Goal: Task Accomplishment & Management: Complete application form

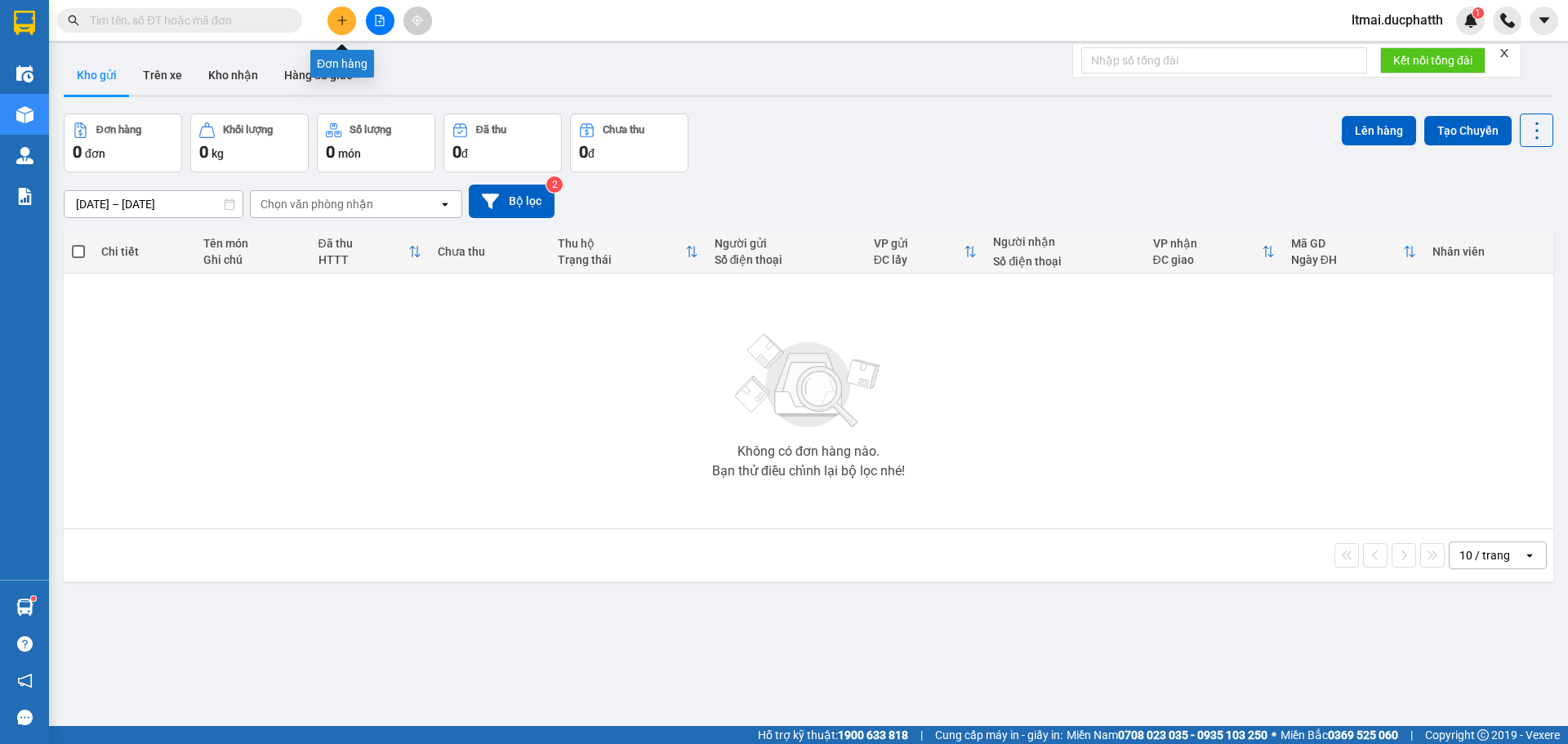
click at [336, 24] on icon "plus" at bounding box center [342, 20] width 12 height 12
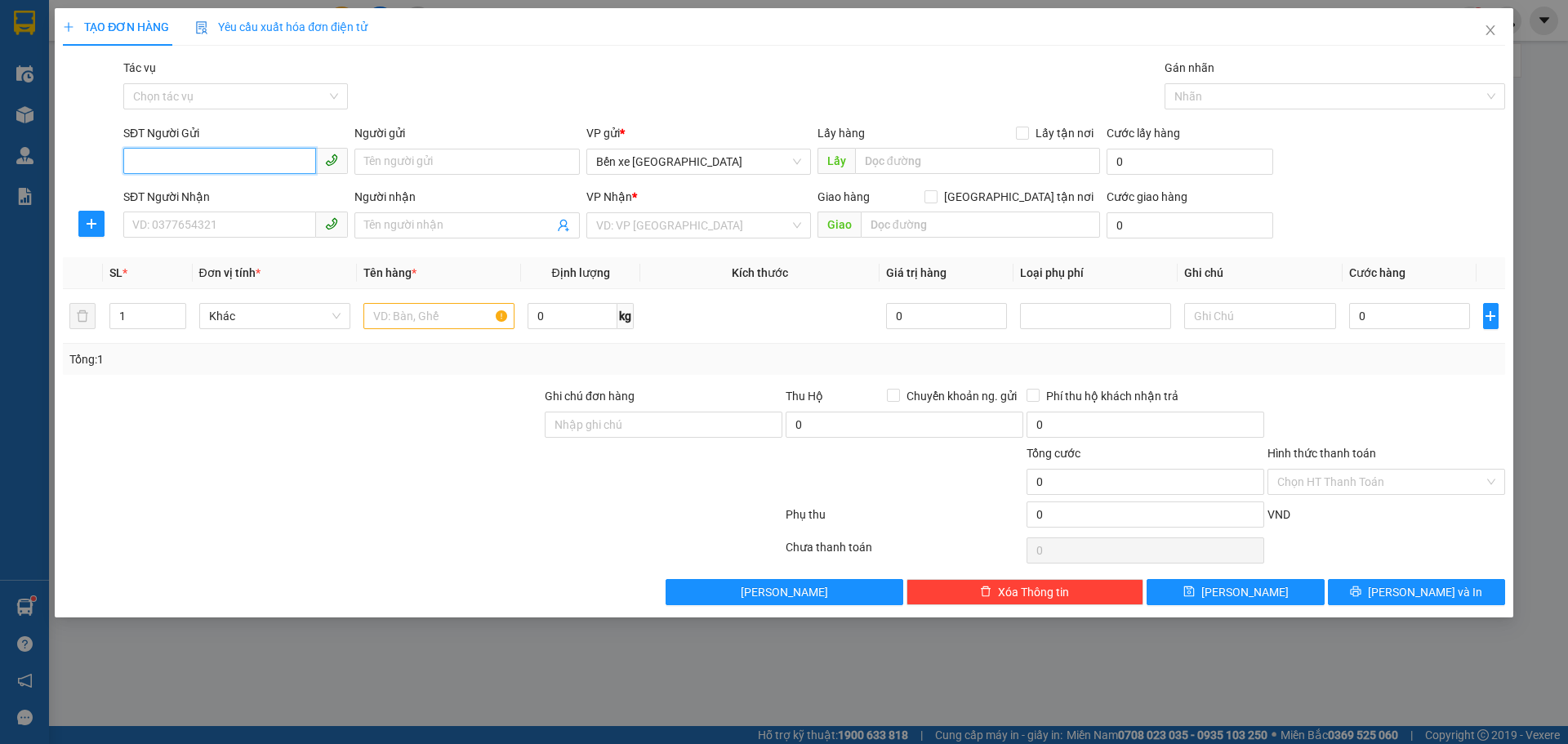
click at [257, 156] on input "SĐT Người Gửi" at bounding box center [220, 160] width 193 height 26
type input "0393450673"
click at [271, 216] on input "SĐT Người Nhận" at bounding box center [220, 224] width 193 height 26
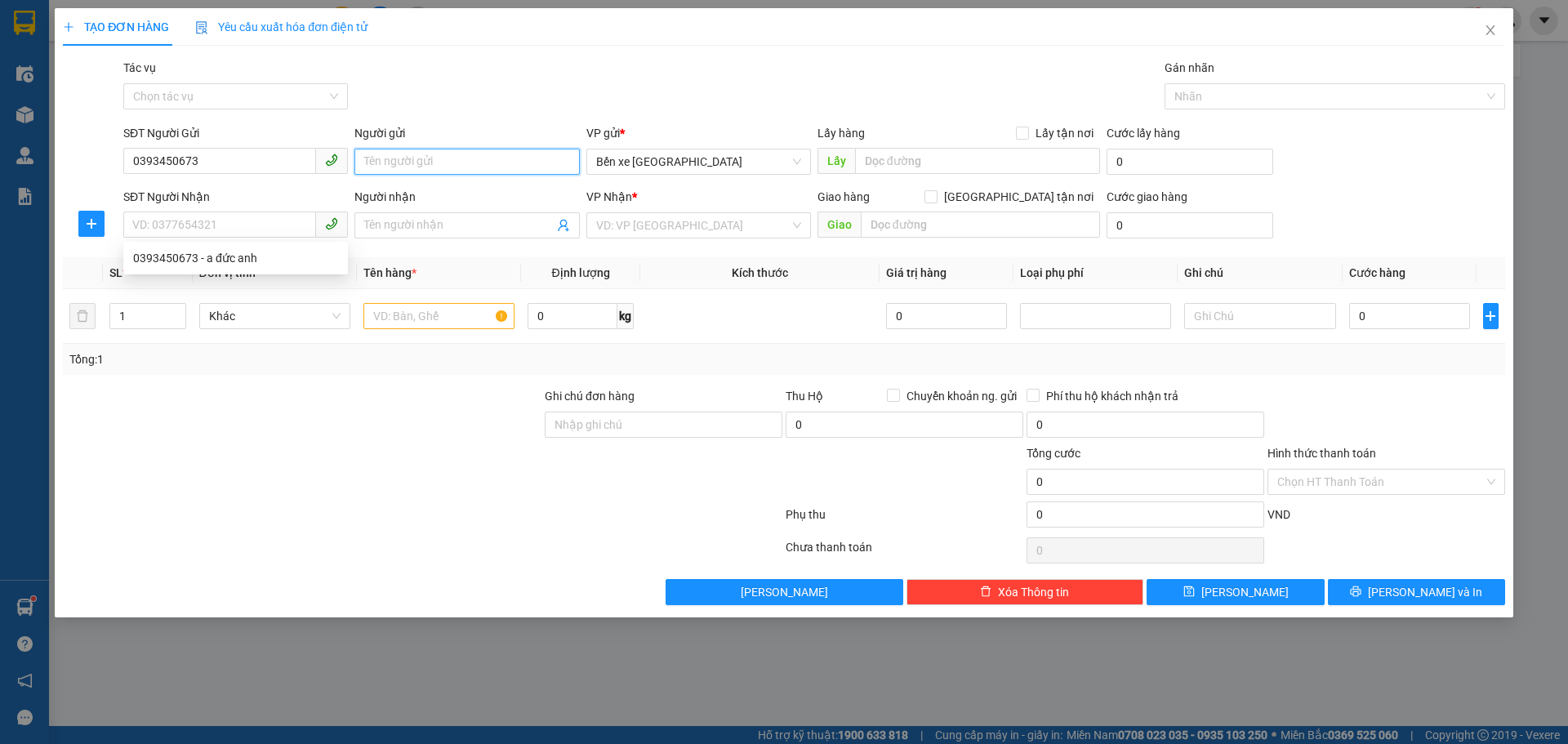
click at [413, 164] on input "Người gửi" at bounding box center [467, 161] width 224 height 26
click at [241, 219] on input "SĐT Người Nhận" at bounding box center [220, 224] width 193 height 26
type input "0946587229"
click at [393, 227] on input "Người nhận" at bounding box center [458, 225] width 188 height 18
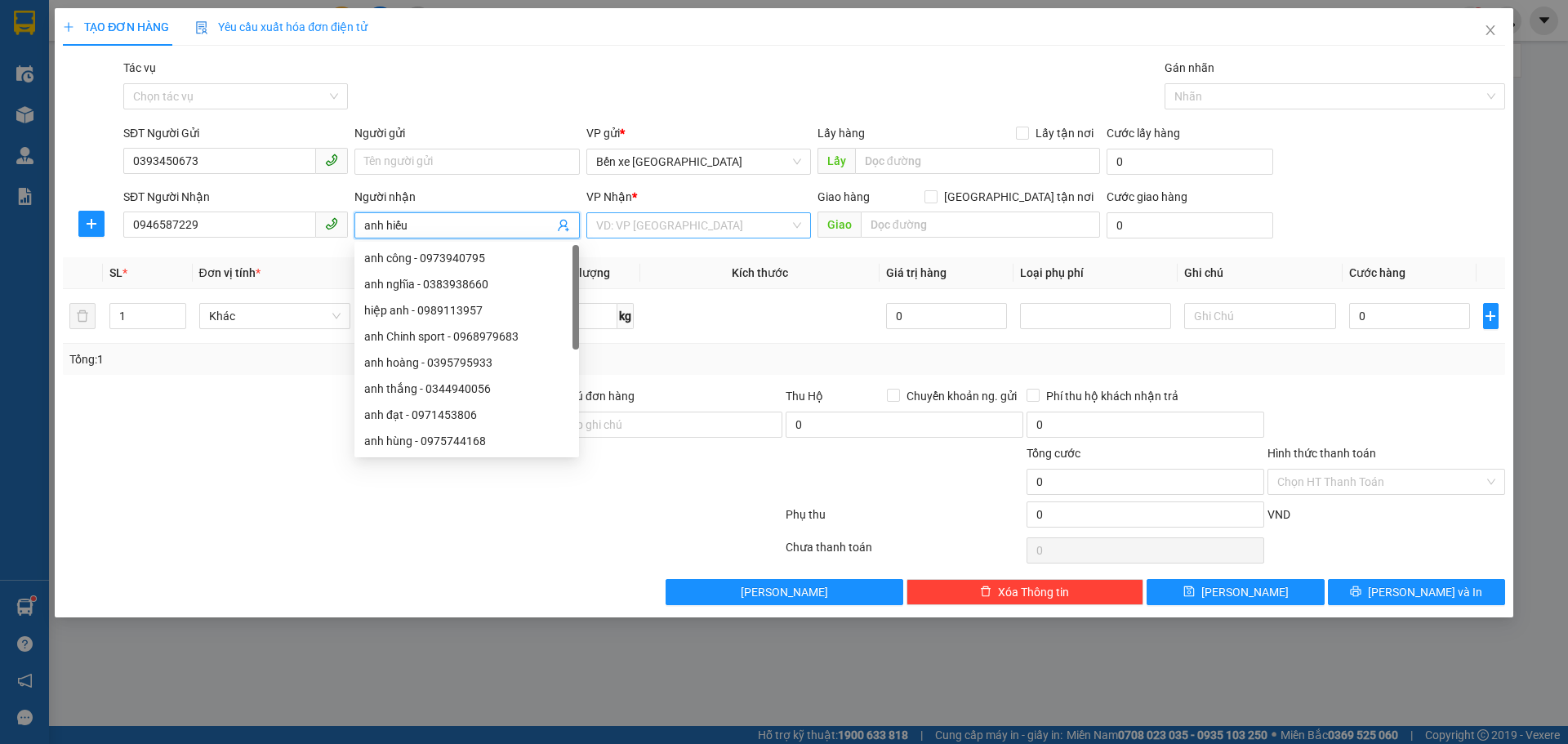
type input "anh hiếu"
click at [621, 222] on input "search" at bounding box center [693, 225] width 193 height 24
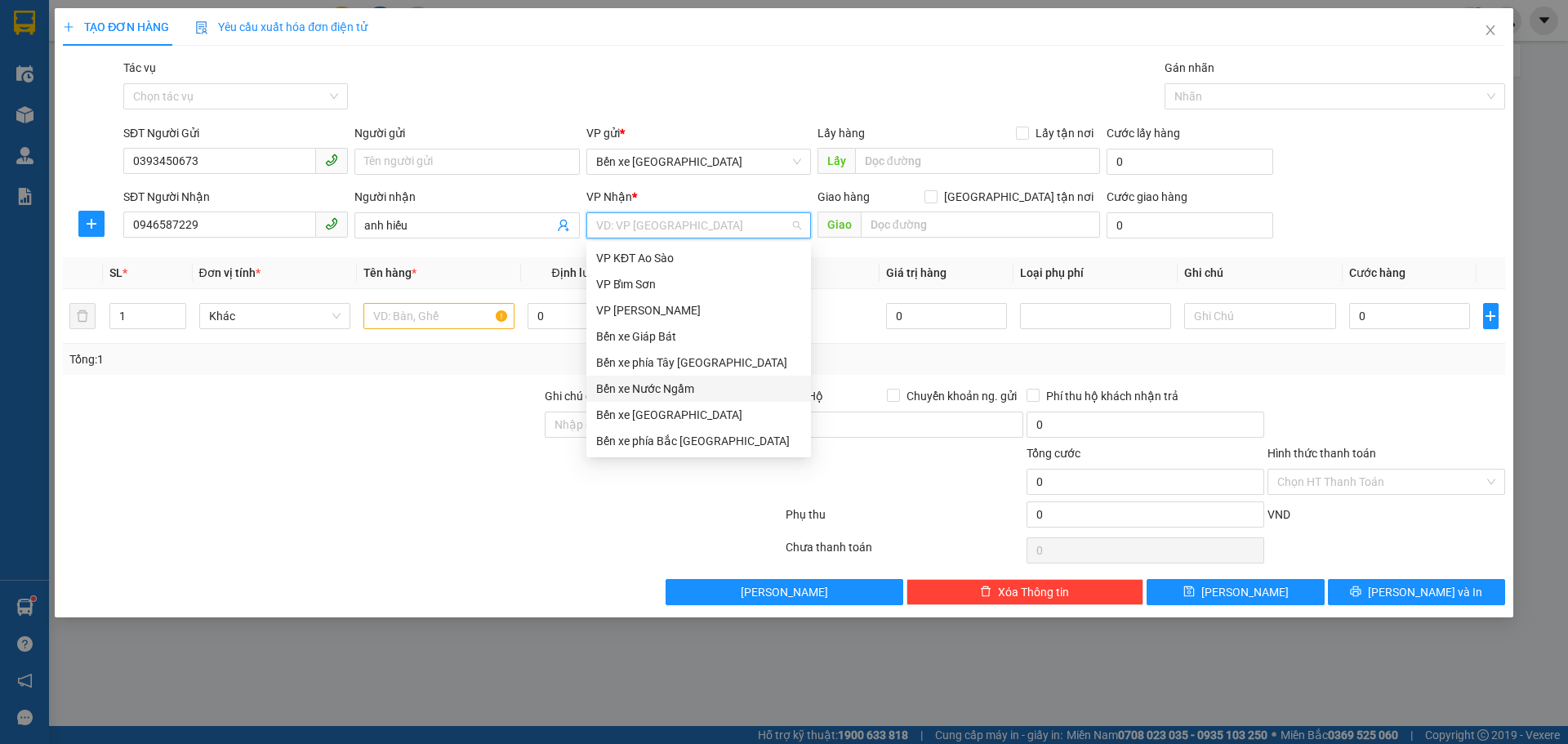
click at [647, 385] on div "Bến xe Nước Ngầm" at bounding box center [698, 388] width 205 height 18
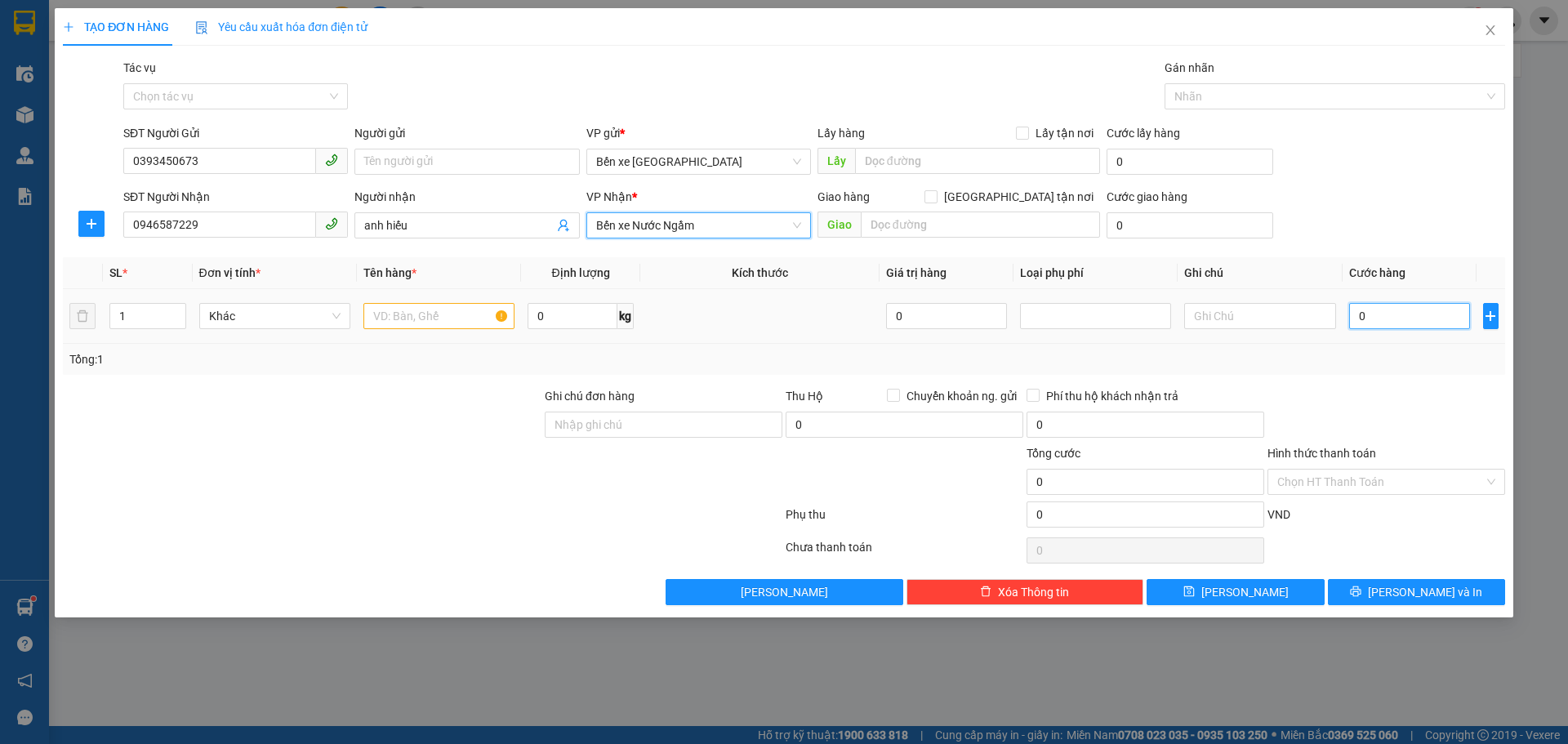
click at [1387, 313] on input "0" at bounding box center [1411, 316] width 122 height 26
type input "3"
type input "30"
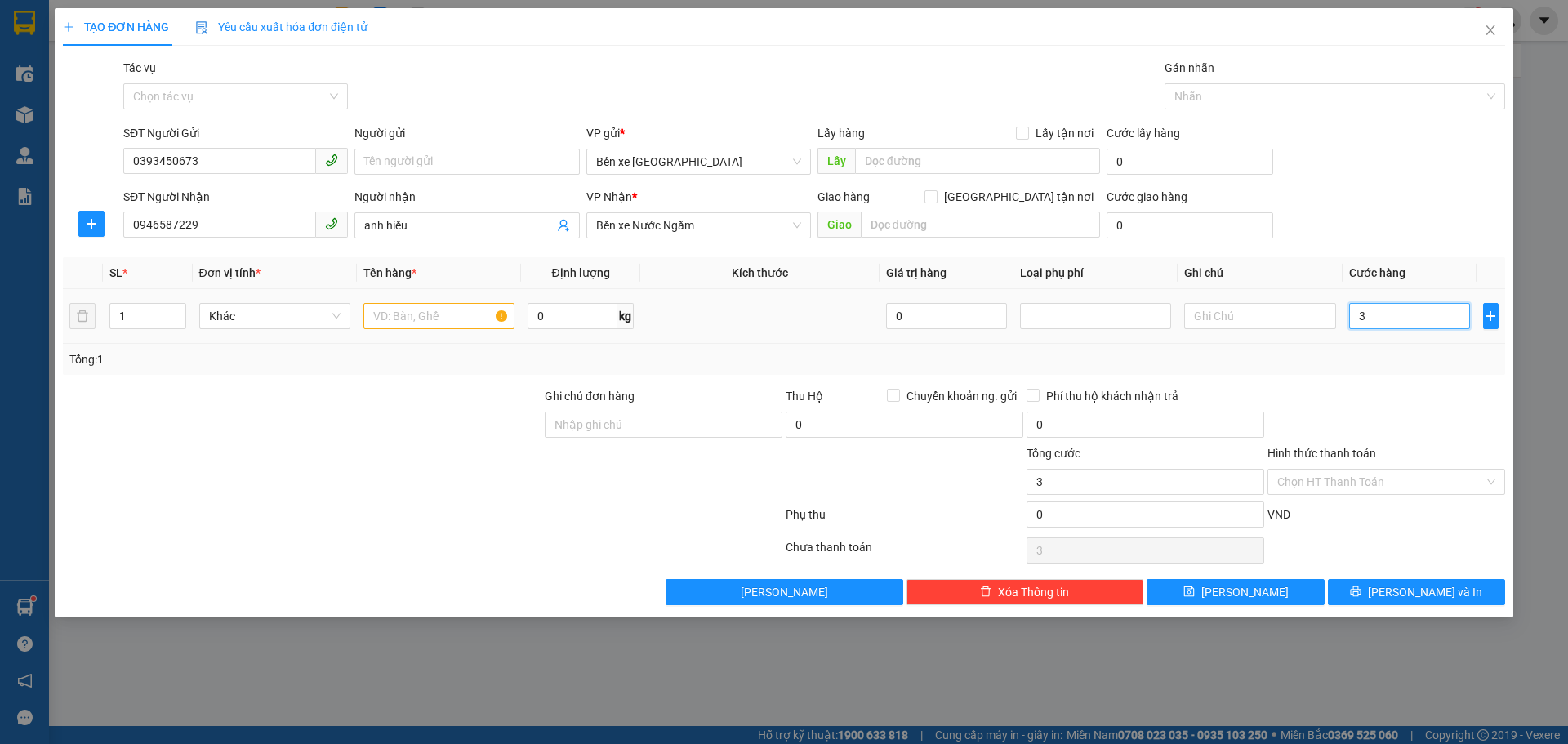
type input "30"
click at [434, 324] on input "text" at bounding box center [439, 316] width 151 height 26
type input "30.000"
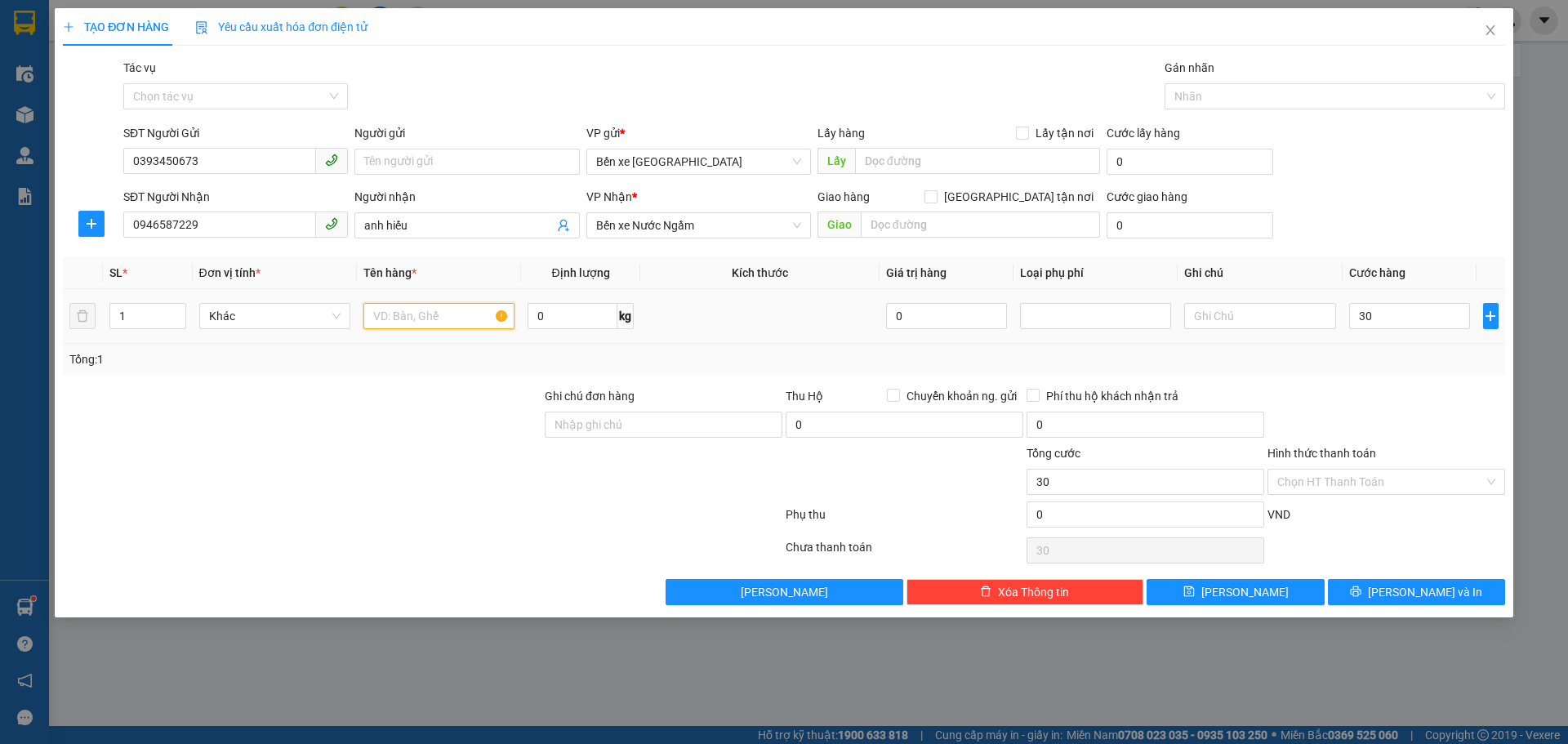
type input "30.000"
type input "1 bọc đen"
click at [1284, 593] on button "[PERSON_NAME]" at bounding box center [1235, 591] width 177 height 26
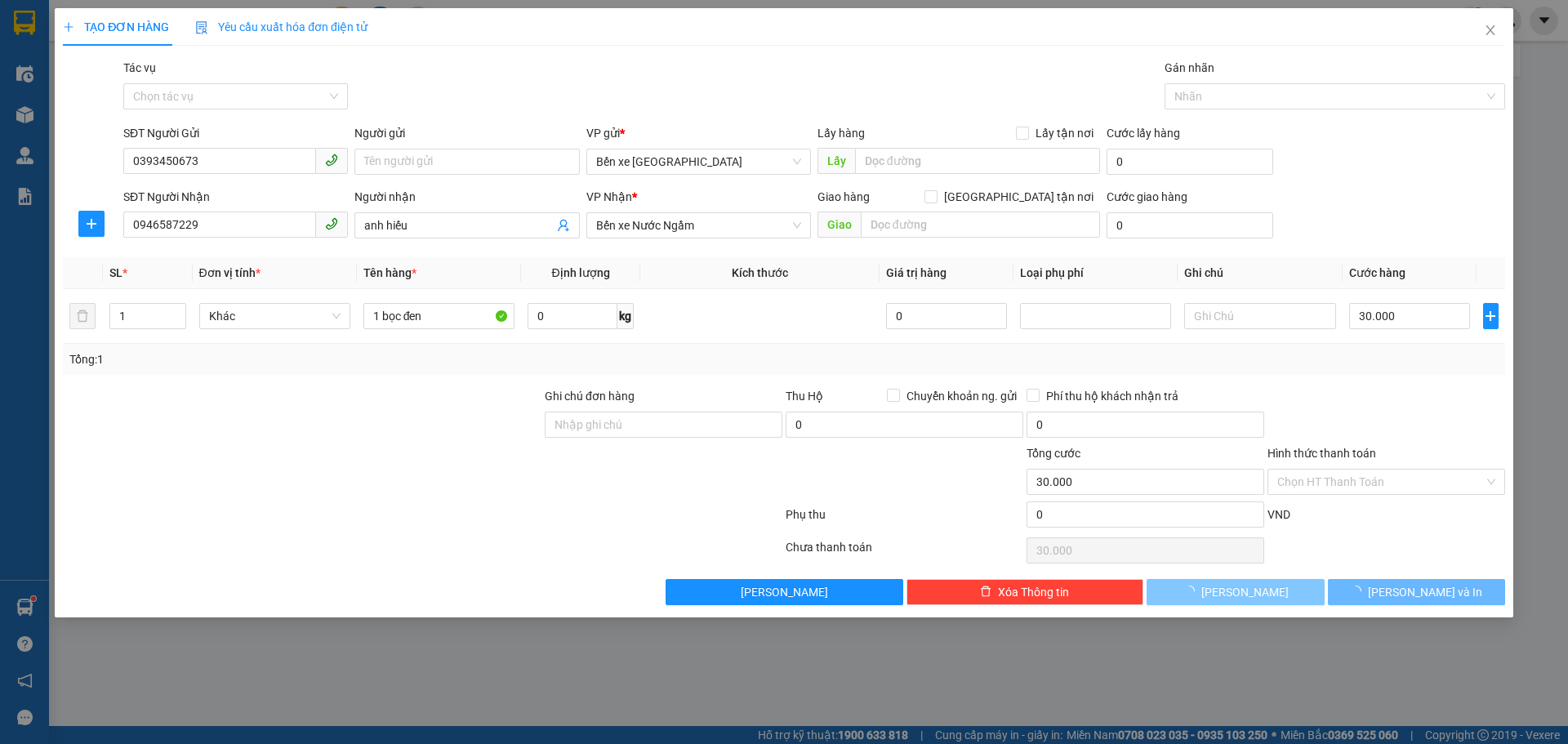
type input "0"
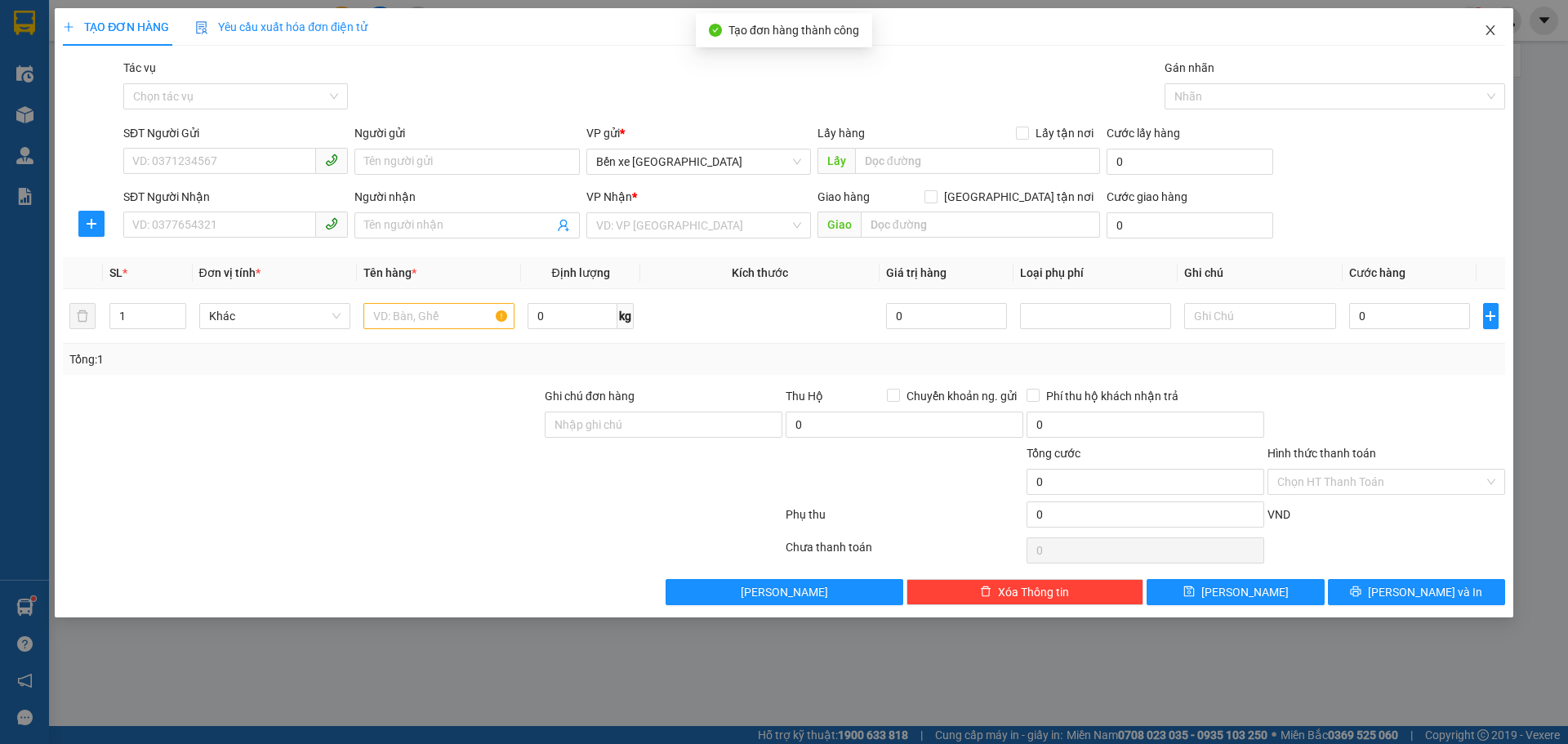
click at [1492, 32] on icon "close" at bounding box center [1490, 30] width 9 height 10
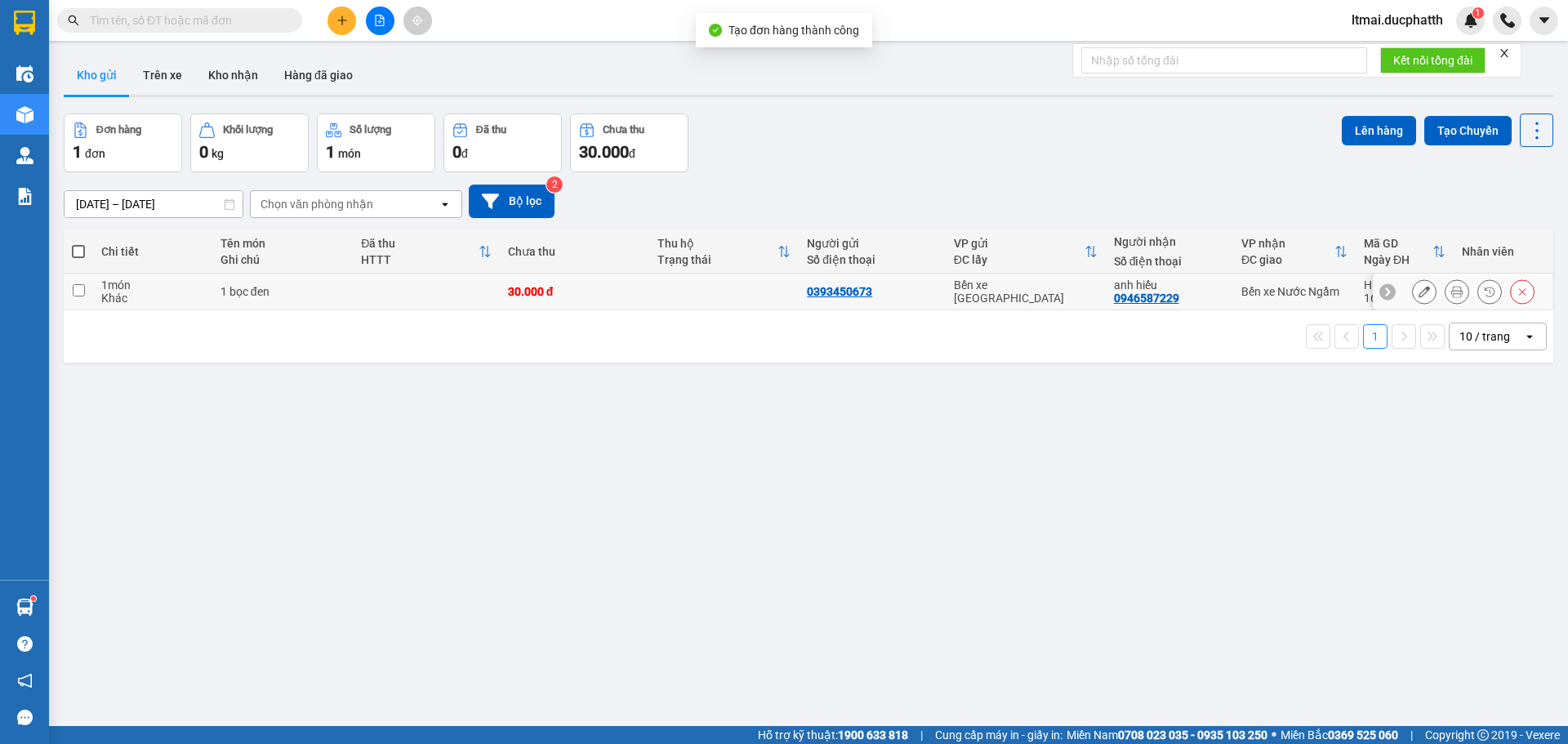
click at [276, 285] on div "1 bọc đen" at bounding box center [282, 292] width 124 height 14
checkbox input "true"
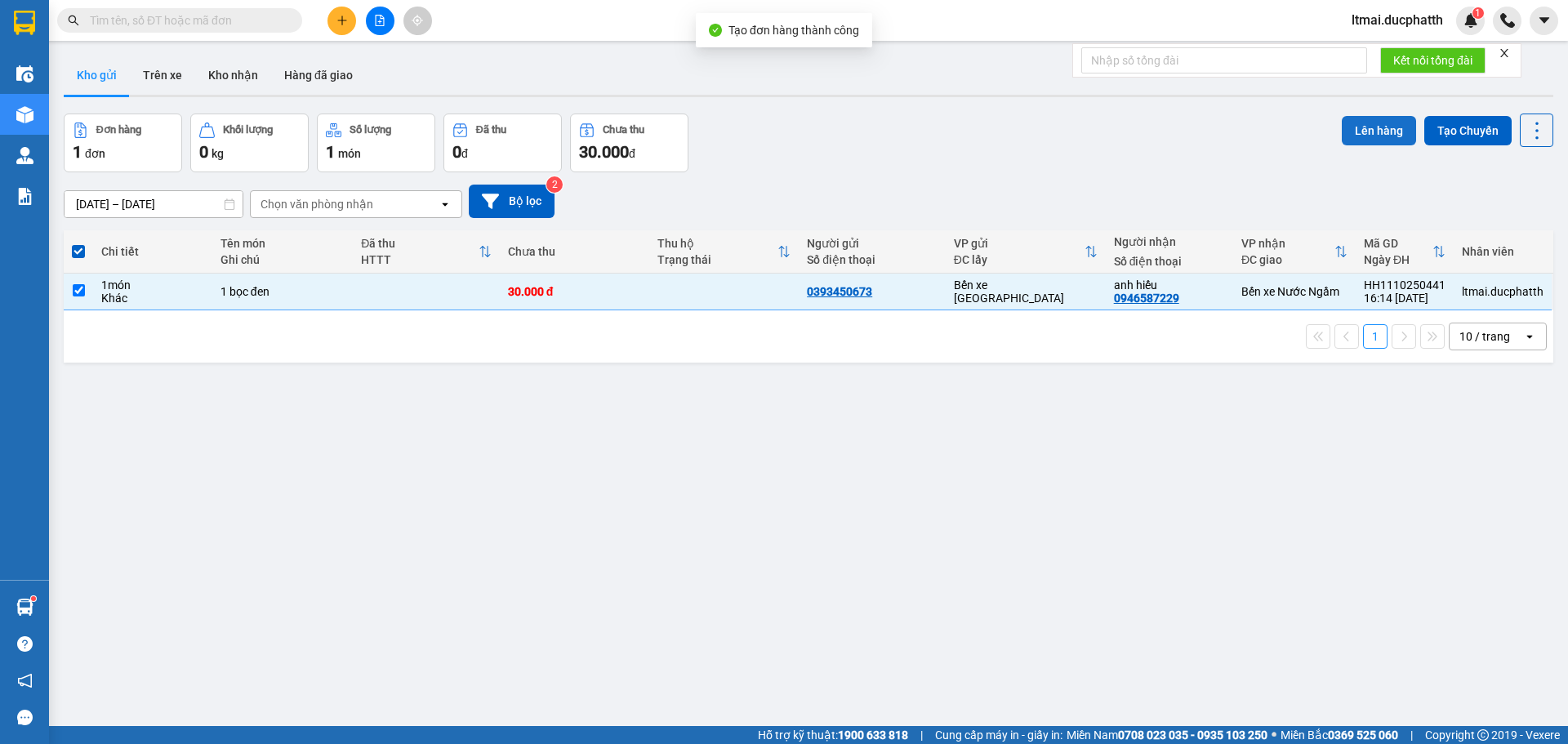
click at [1384, 122] on button "Lên hàng" at bounding box center [1379, 130] width 74 height 29
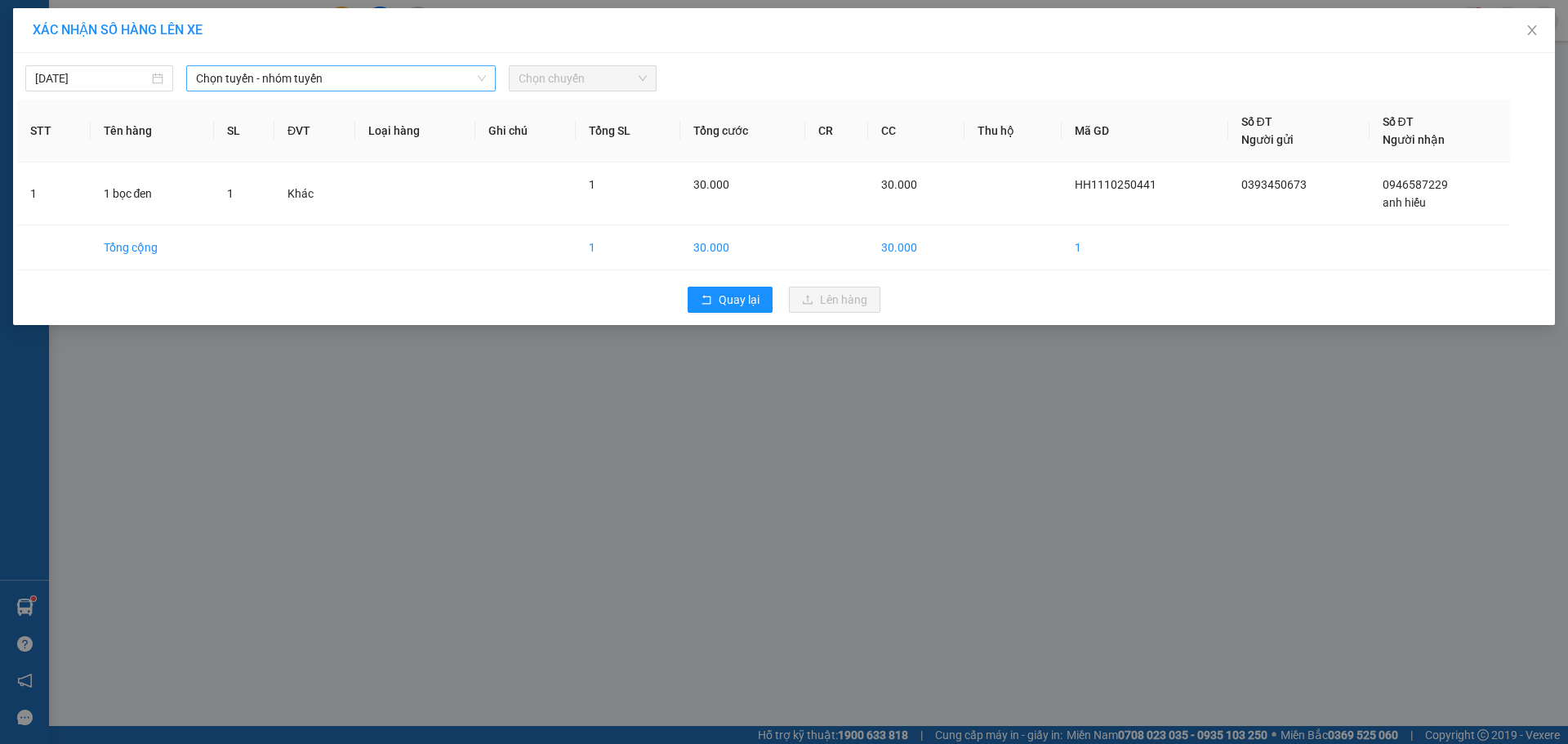
click at [420, 73] on span "Chọn tuyến - nhóm tuyến" at bounding box center [341, 77] width 290 height 24
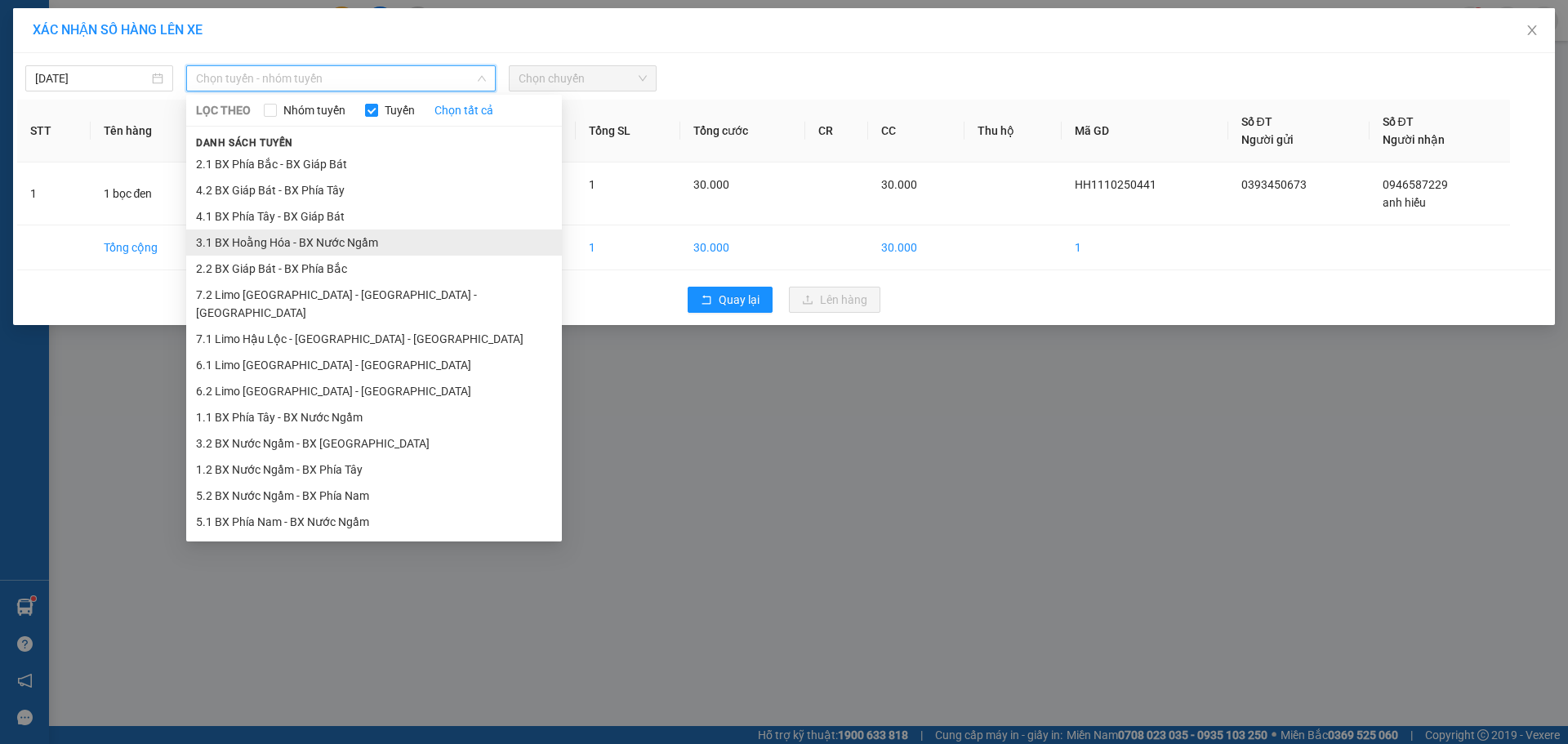
click at [272, 247] on li "3.1 BX Hoằng Hóa - BX Nước Ngầm" at bounding box center [374, 243] width 376 height 26
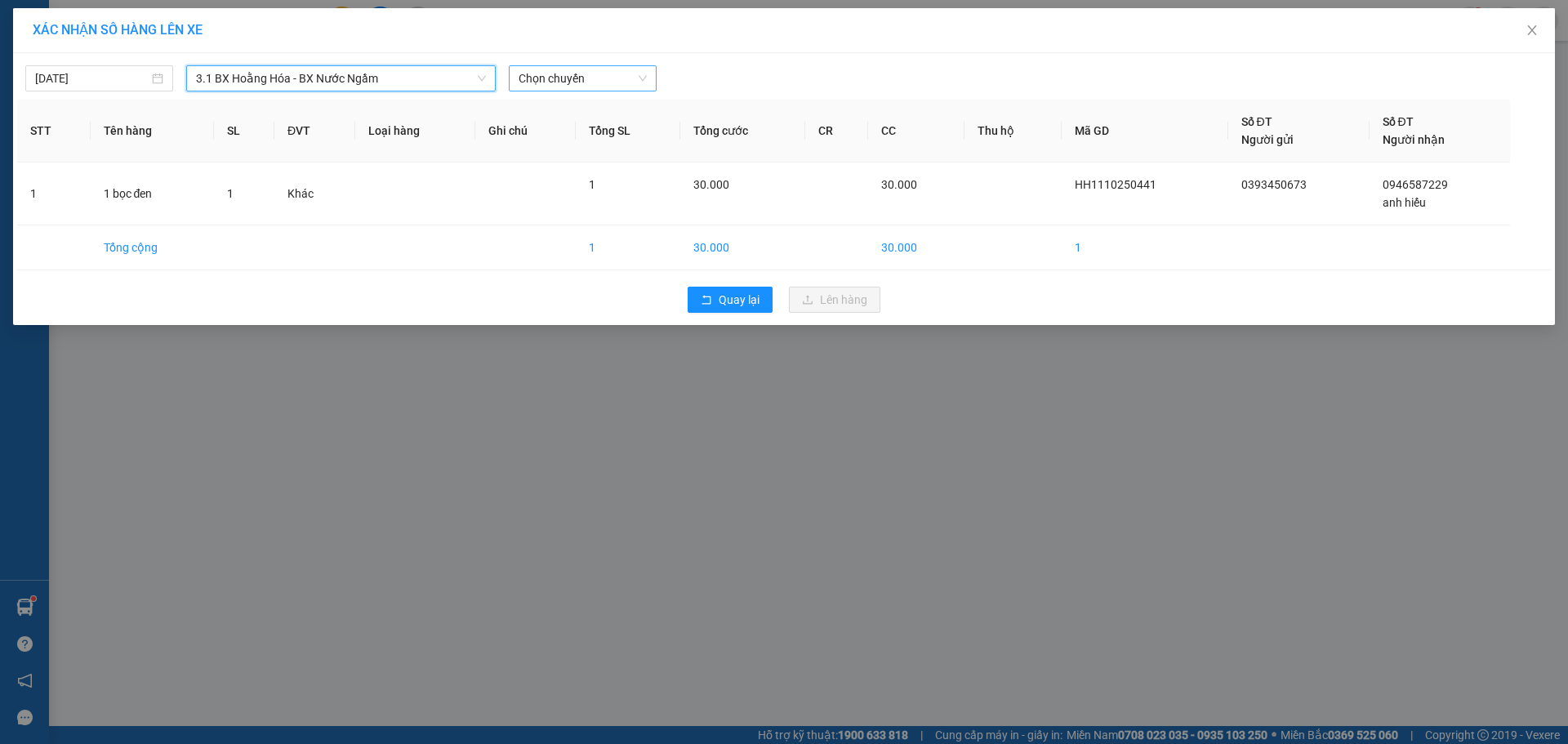
click at [536, 79] on span "Chọn chuyến" at bounding box center [583, 77] width 128 height 24
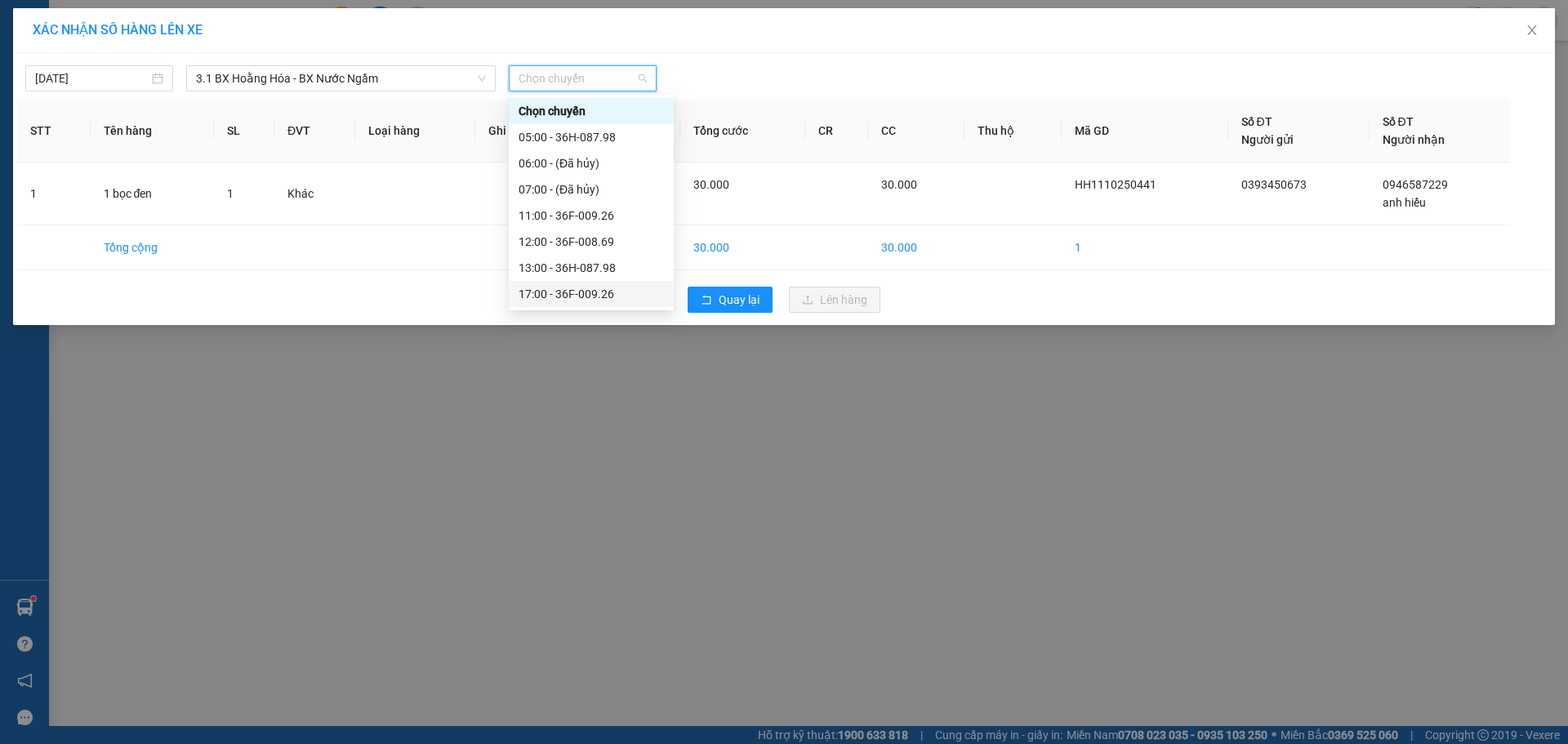
click at [580, 296] on div "17:00 - 36F-009.26" at bounding box center [591, 294] width 145 height 18
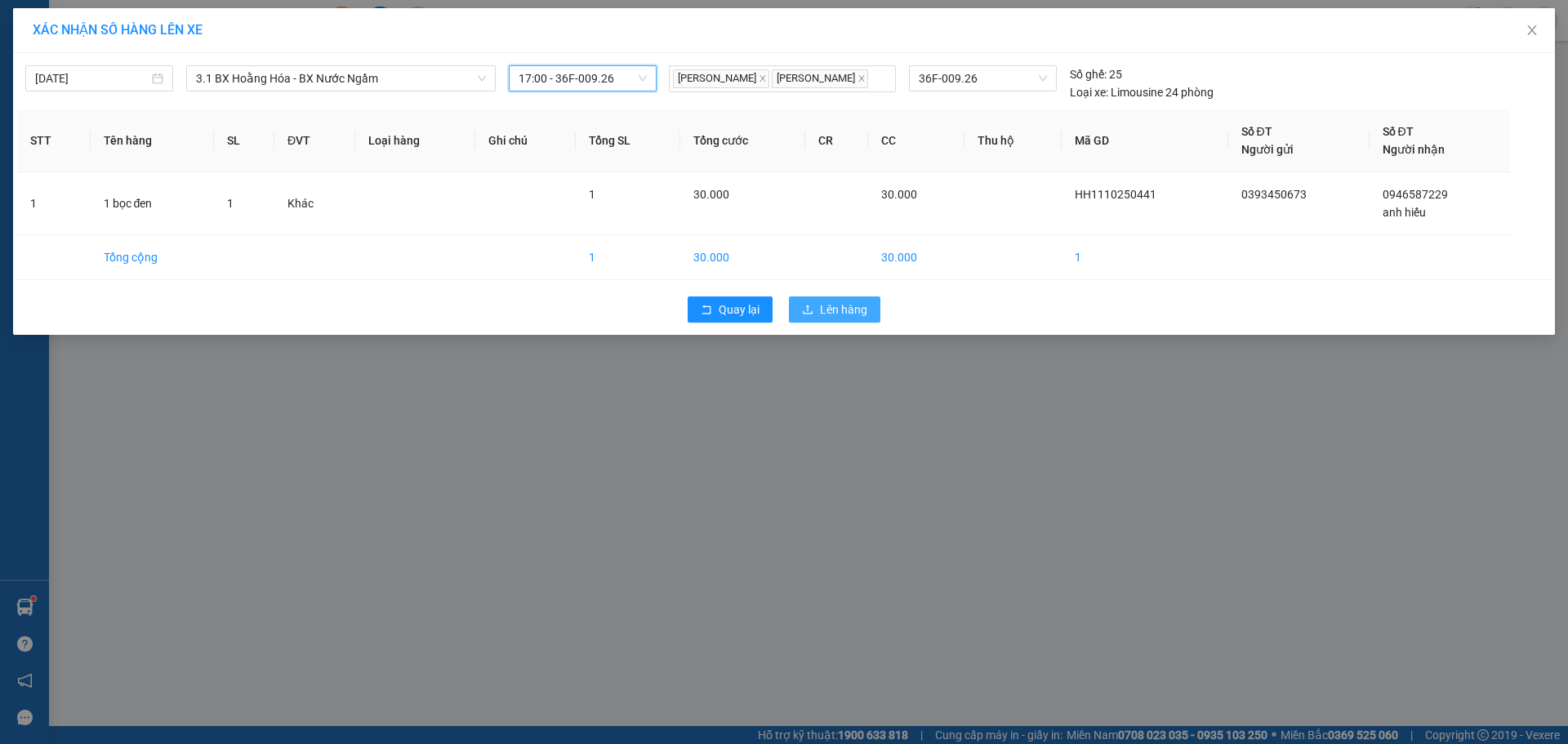
click at [834, 305] on span "Lên hàng" at bounding box center [843, 309] width 47 height 18
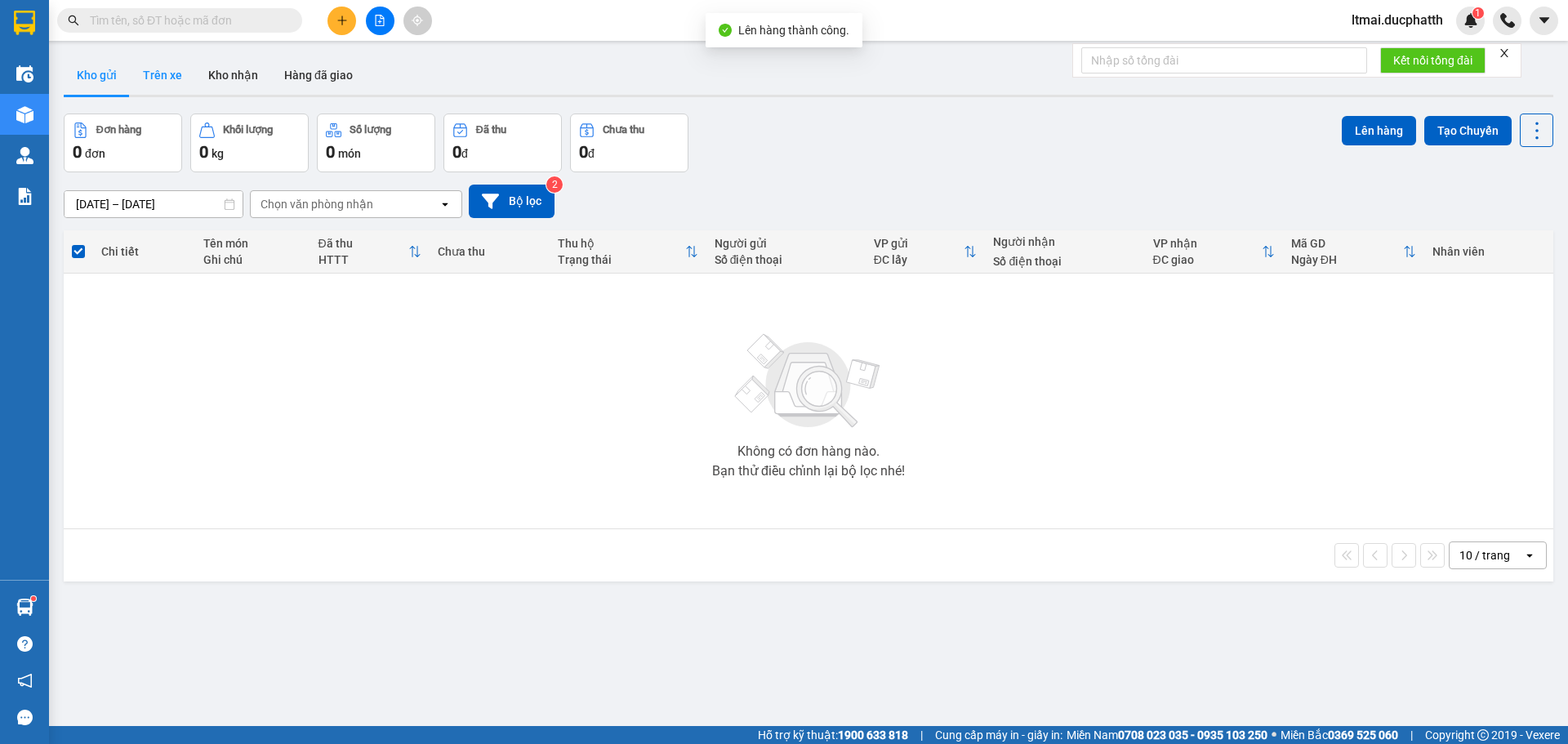
click at [149, 84] on button "Trên xe" at bounding box center [162, 74] width 66 height 40
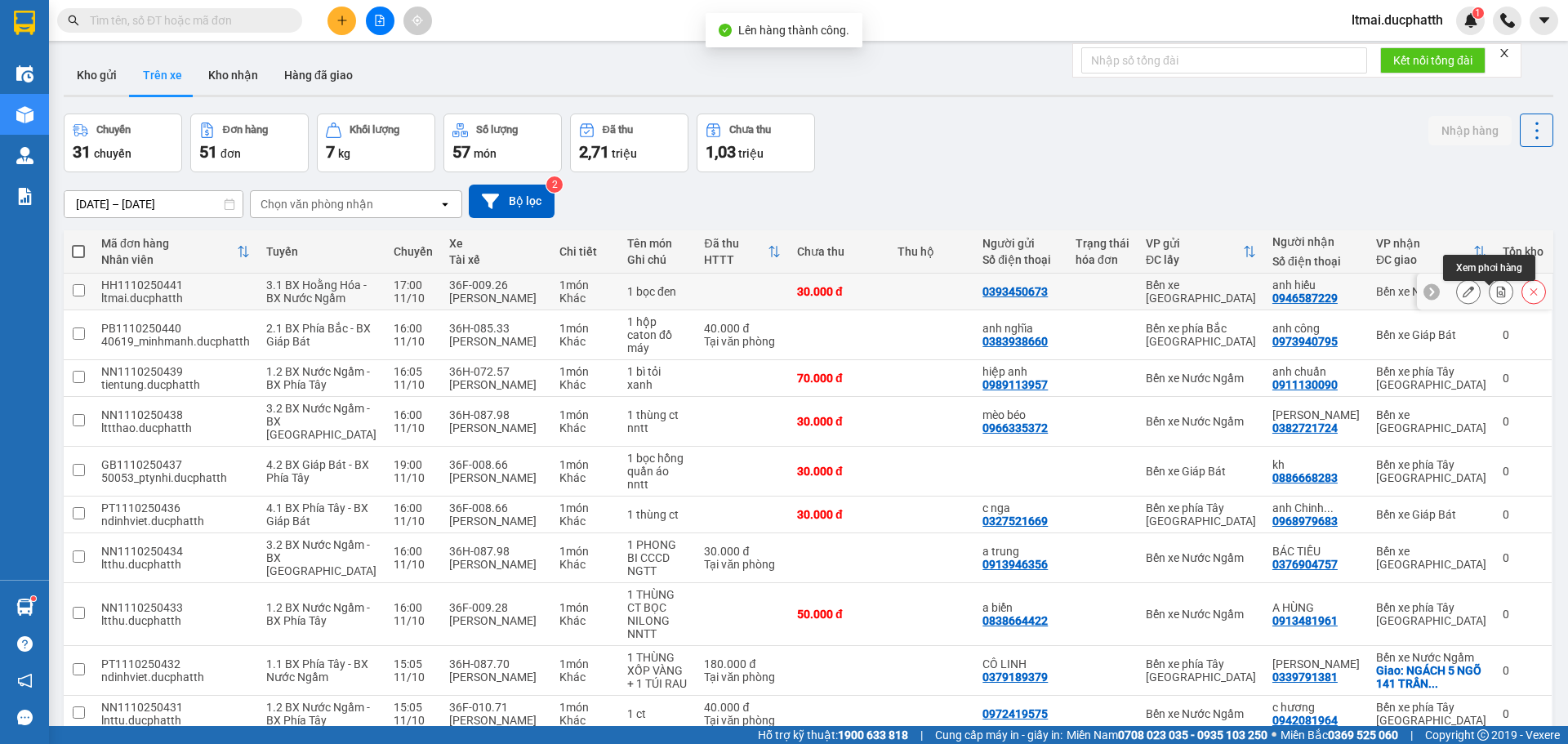
click at [1490, 299] on button at bounding box center [1501, 292] width 23 height 29
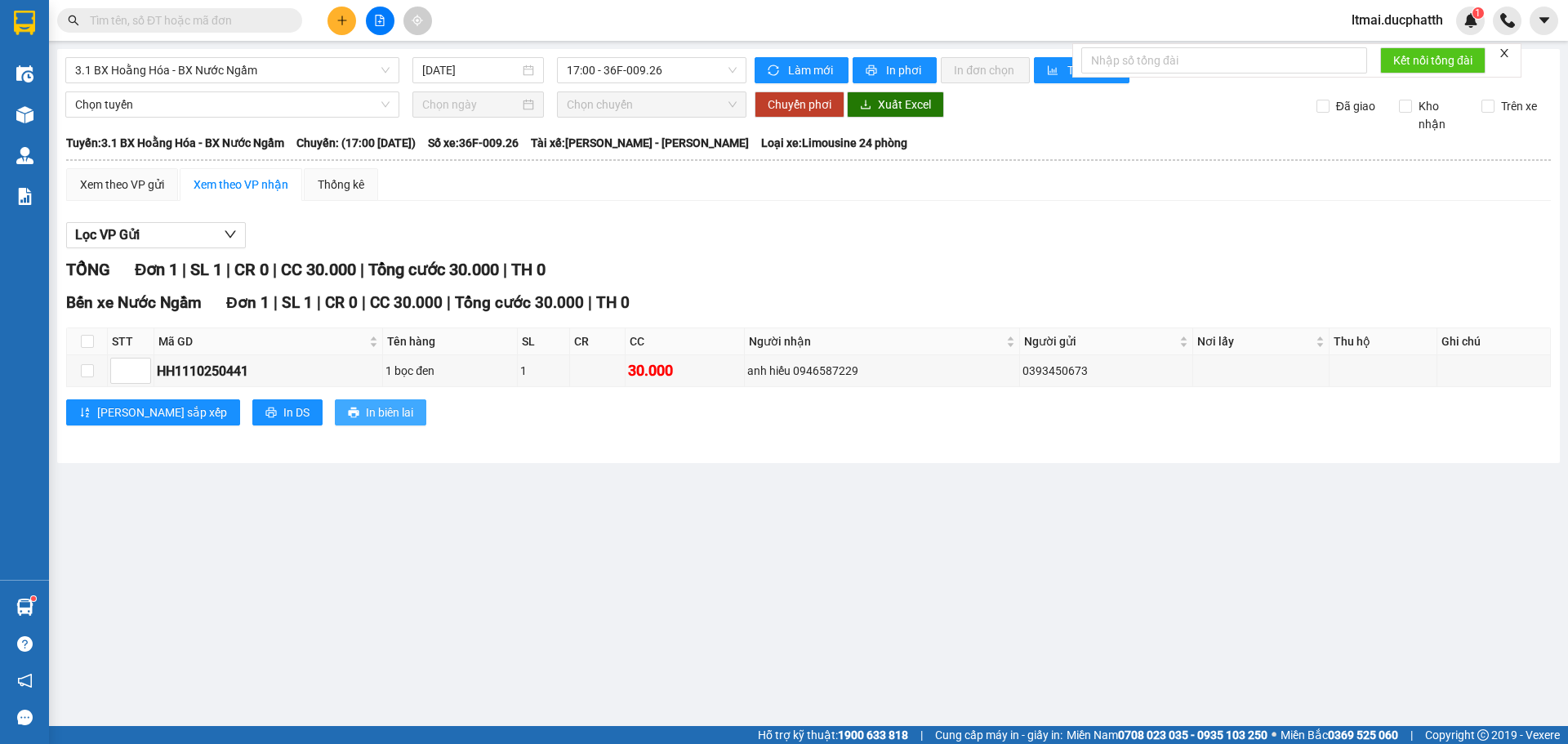
click at [366, 420] on span "In biên lai" at bounding box center [389, 413] width 47 height 18
drag, startPoint x: 18, startPoint y: 102, endPoint x: 62, endPoint y: 14, distance: 98.4
click at [18, 101] on div at bounding box center [25, 115] width 29 height 29
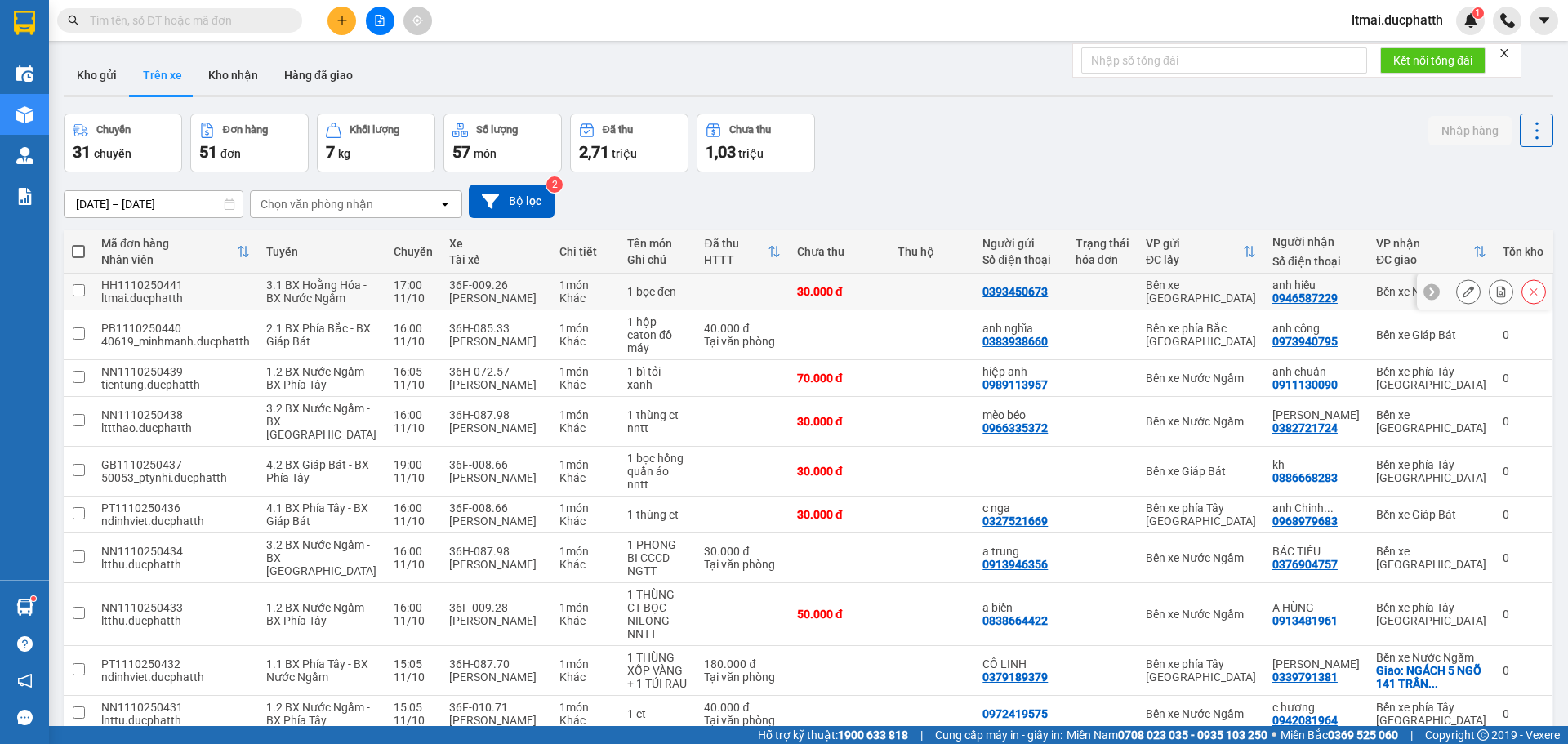
click at [1496, 298] on icon at bounding box center [1501, 292] width 12 height 12
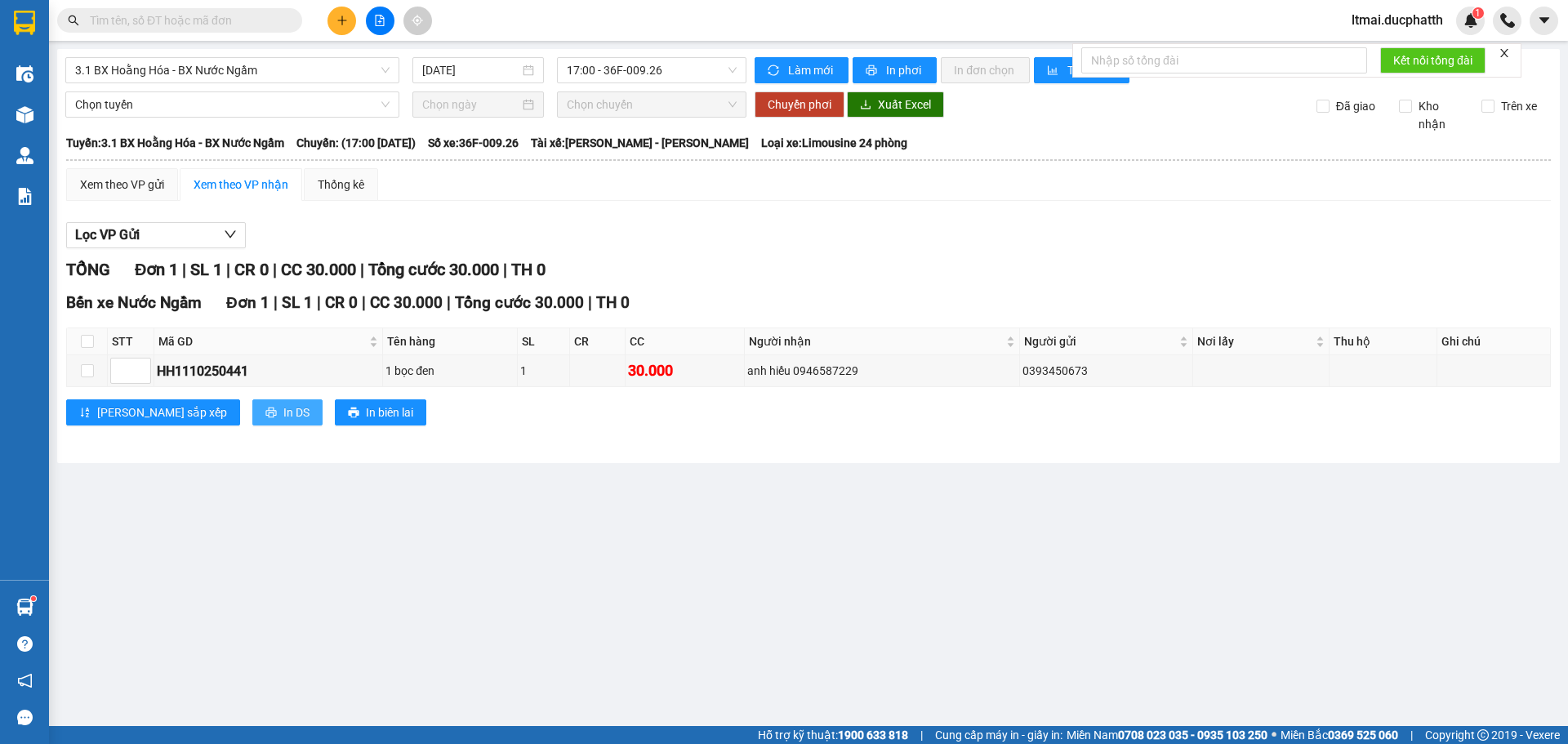
click at [283, 417] on span "In DS" at bounding box center [296, 413] width 26 height 18
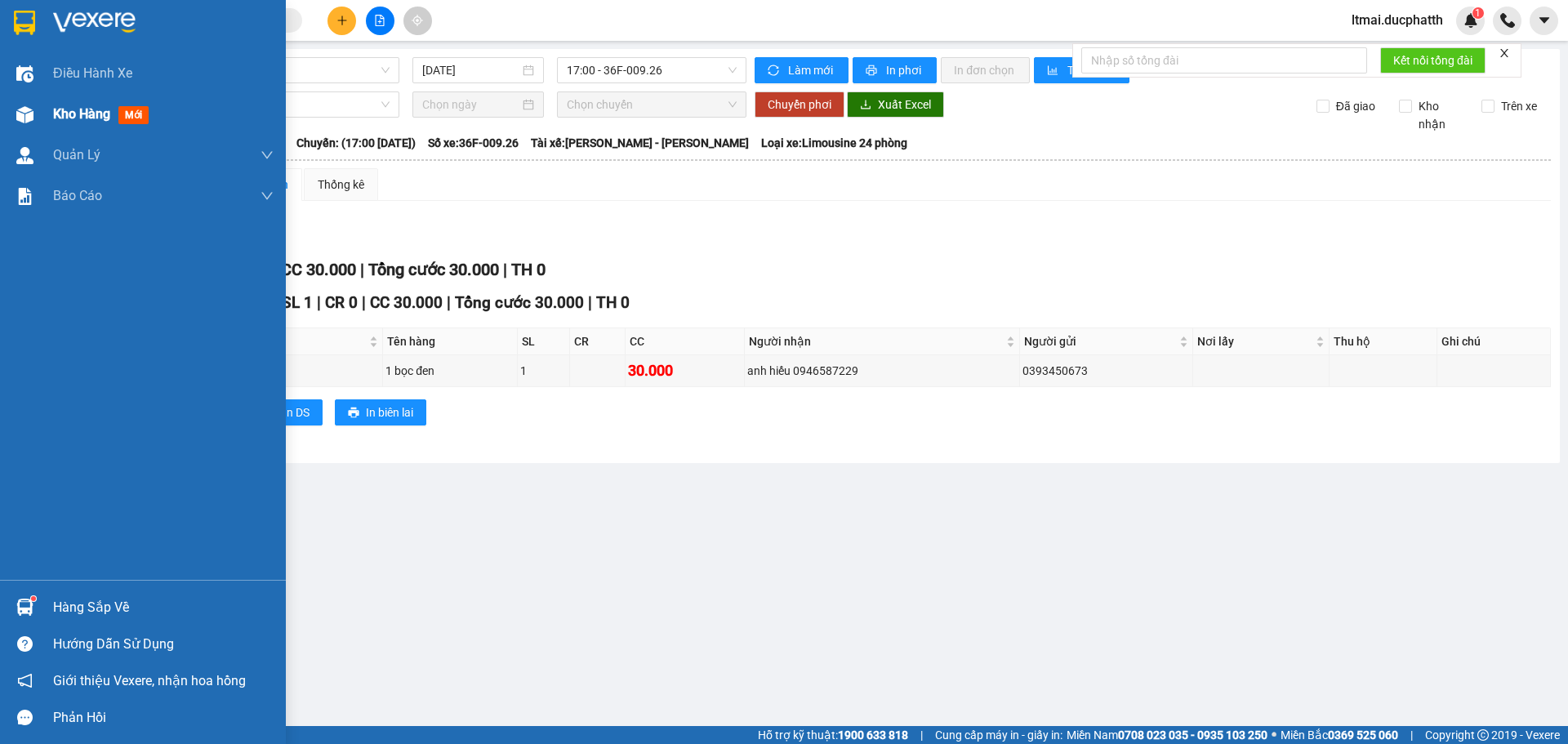
drag, startPoint x: 31, startPoint y: 114, endPoint x: 124, endPoint y: 5, distance: 143.3
click at [31, 114] on img at bounding box center [25, 115] width 17 height 17
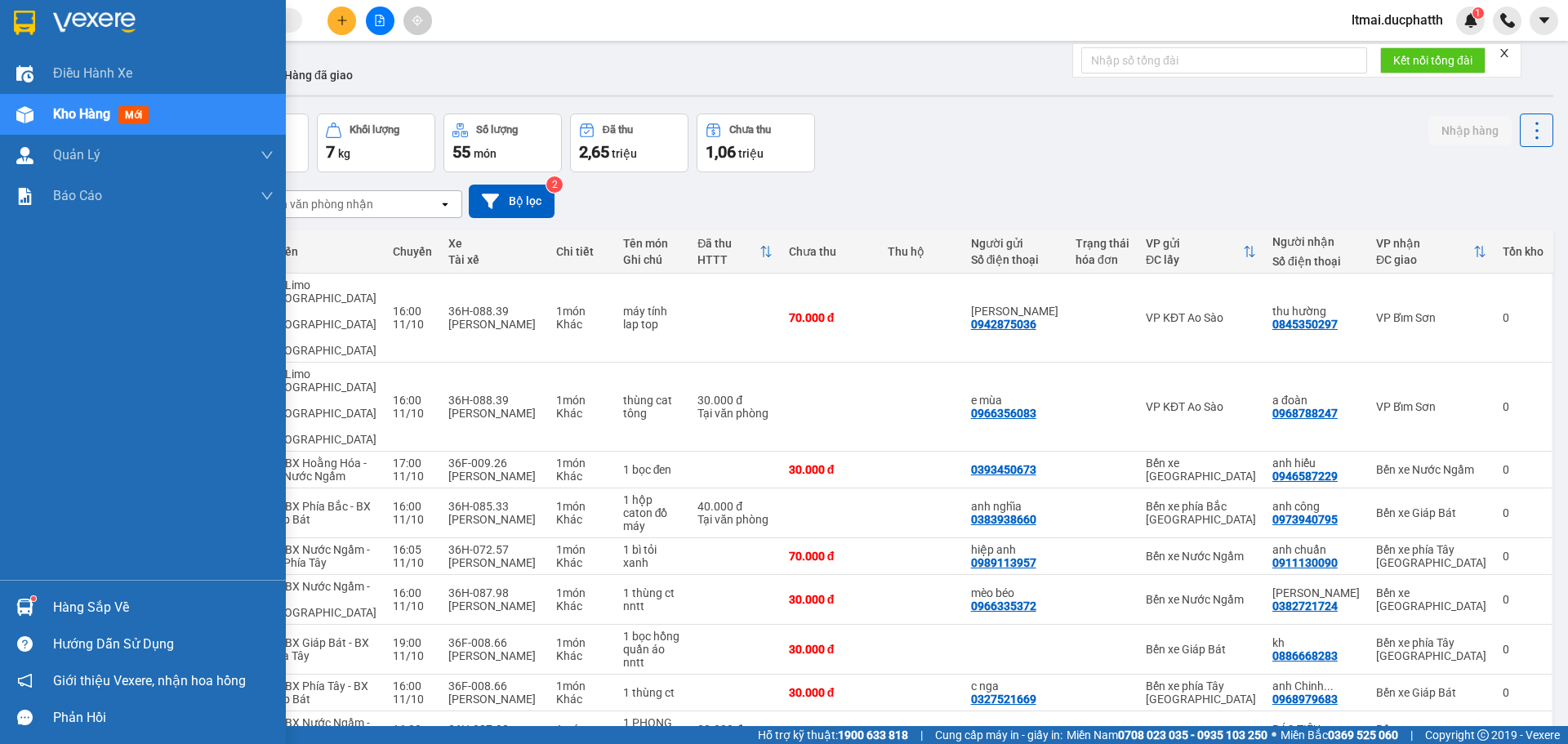
click at [54, 597] on div "Hàng sắp về" at bounding box center [163, 607] width 220 height 24
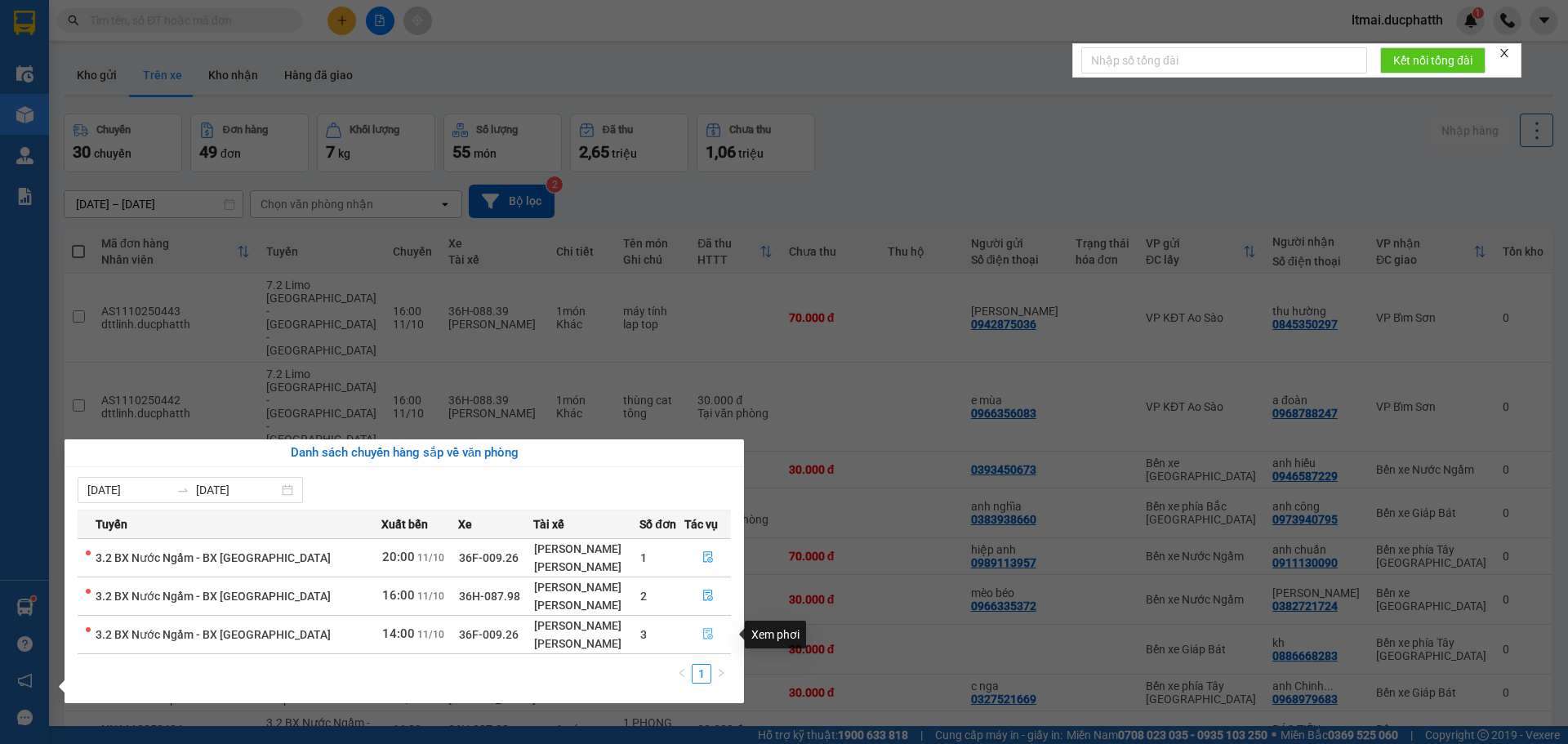
click at [706, 633] on icon "file-done" at bounding box center [708, 634] width 12 height 12
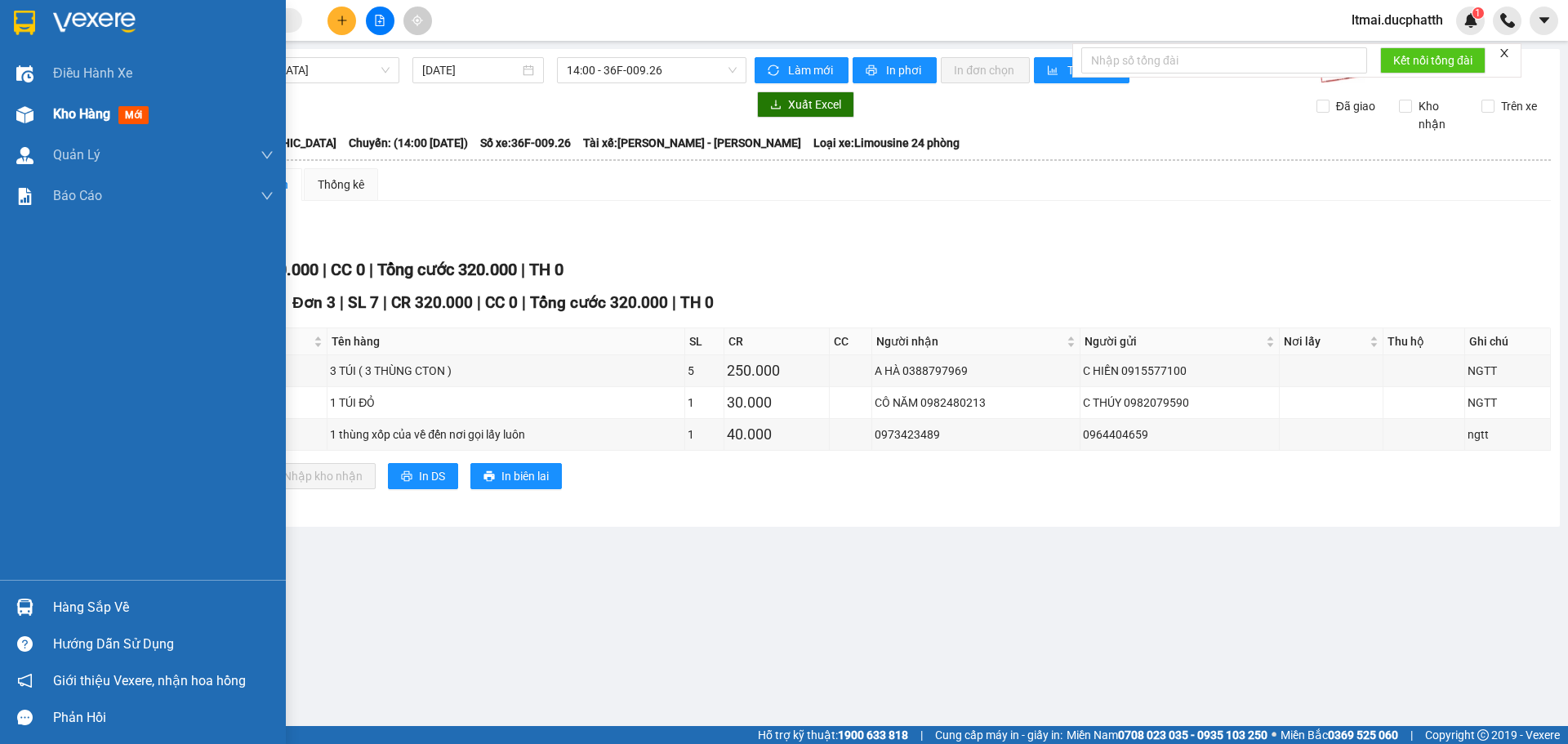
click at [36, 122] on div at bounding box center [25, 115] width 29 height 29
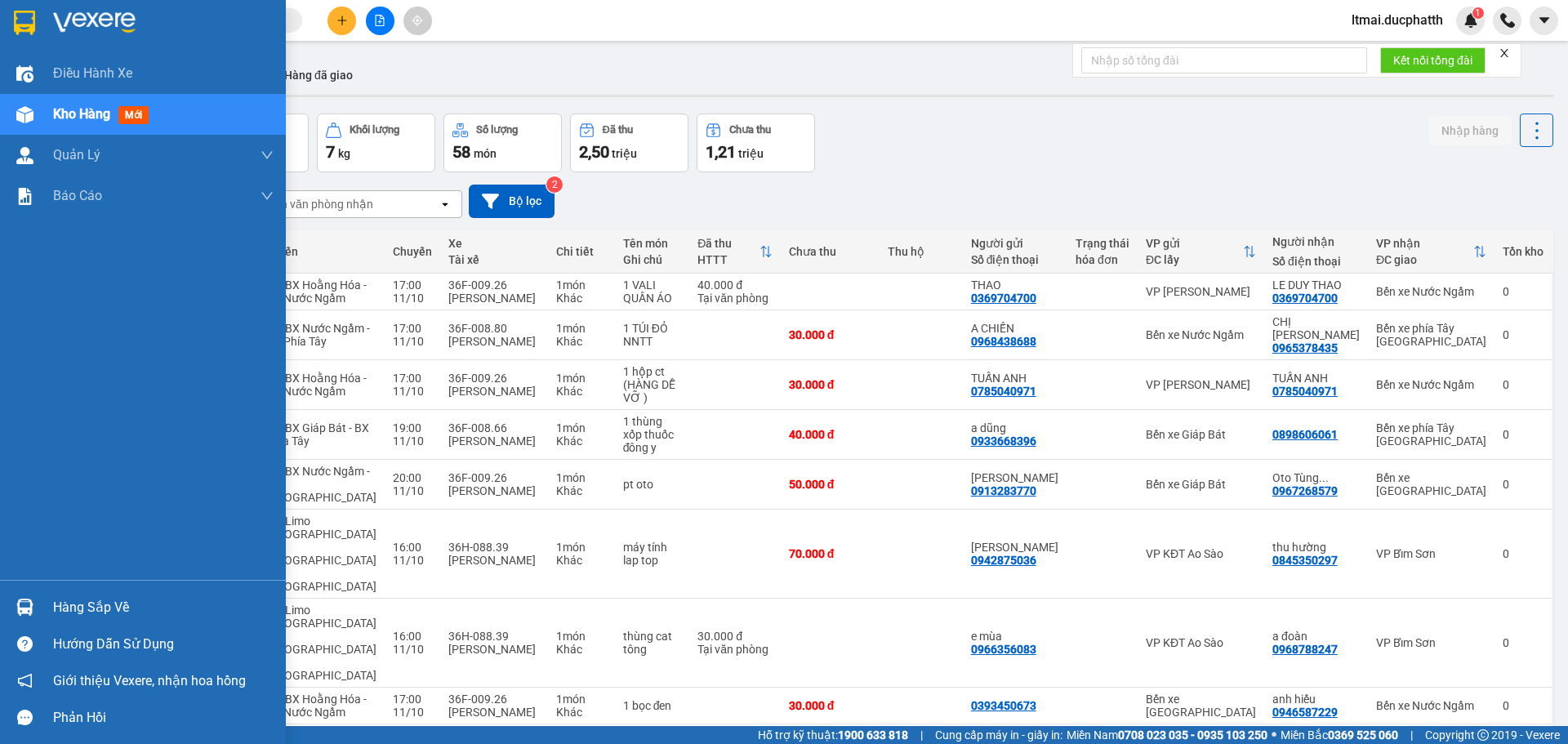
click at [26, 589] on div "Hàng sắp về" at bounding box center [143, 608] width 286 height 37
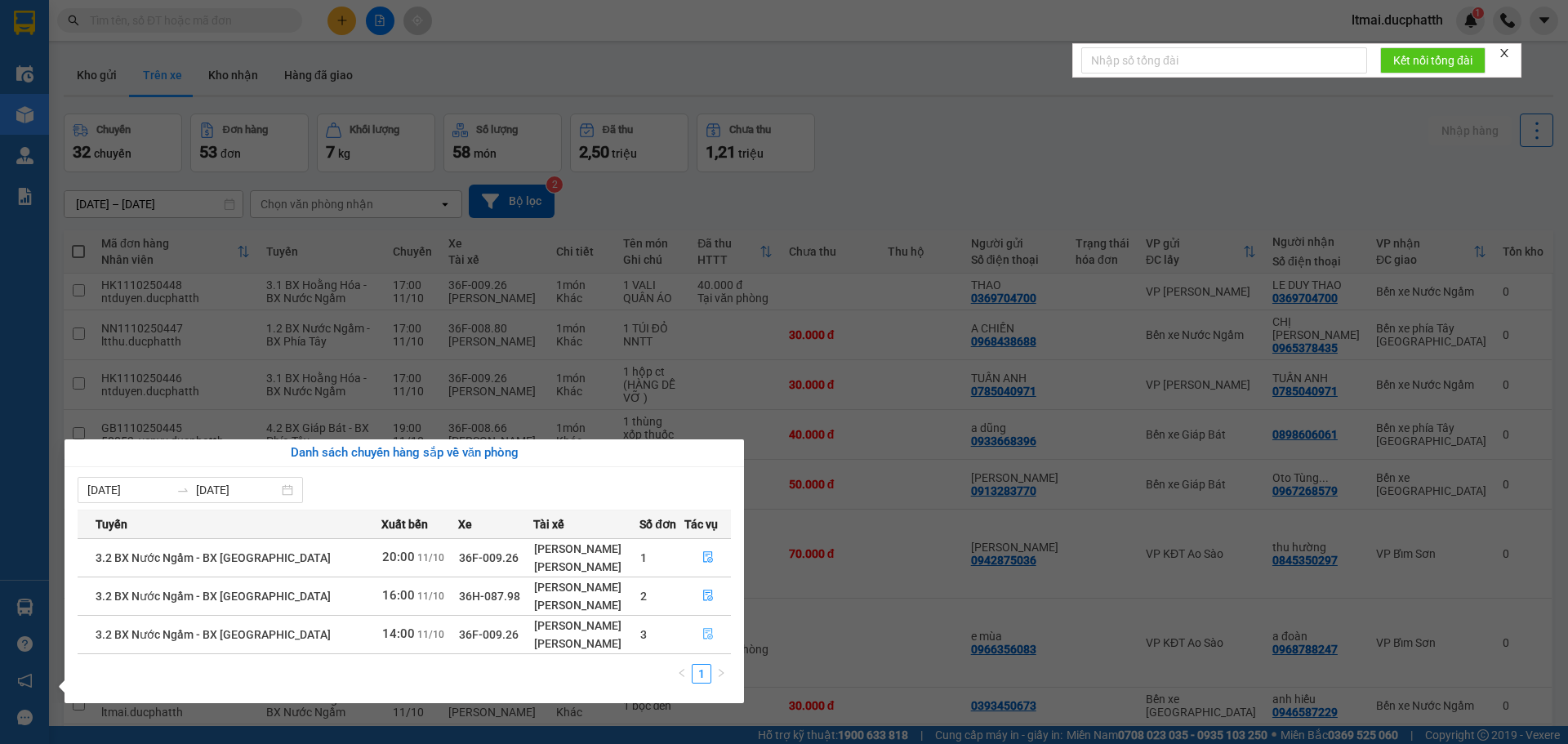
click at [705, 630] on icon "file-done" at bounding box center [708, 634] width 12 height 12
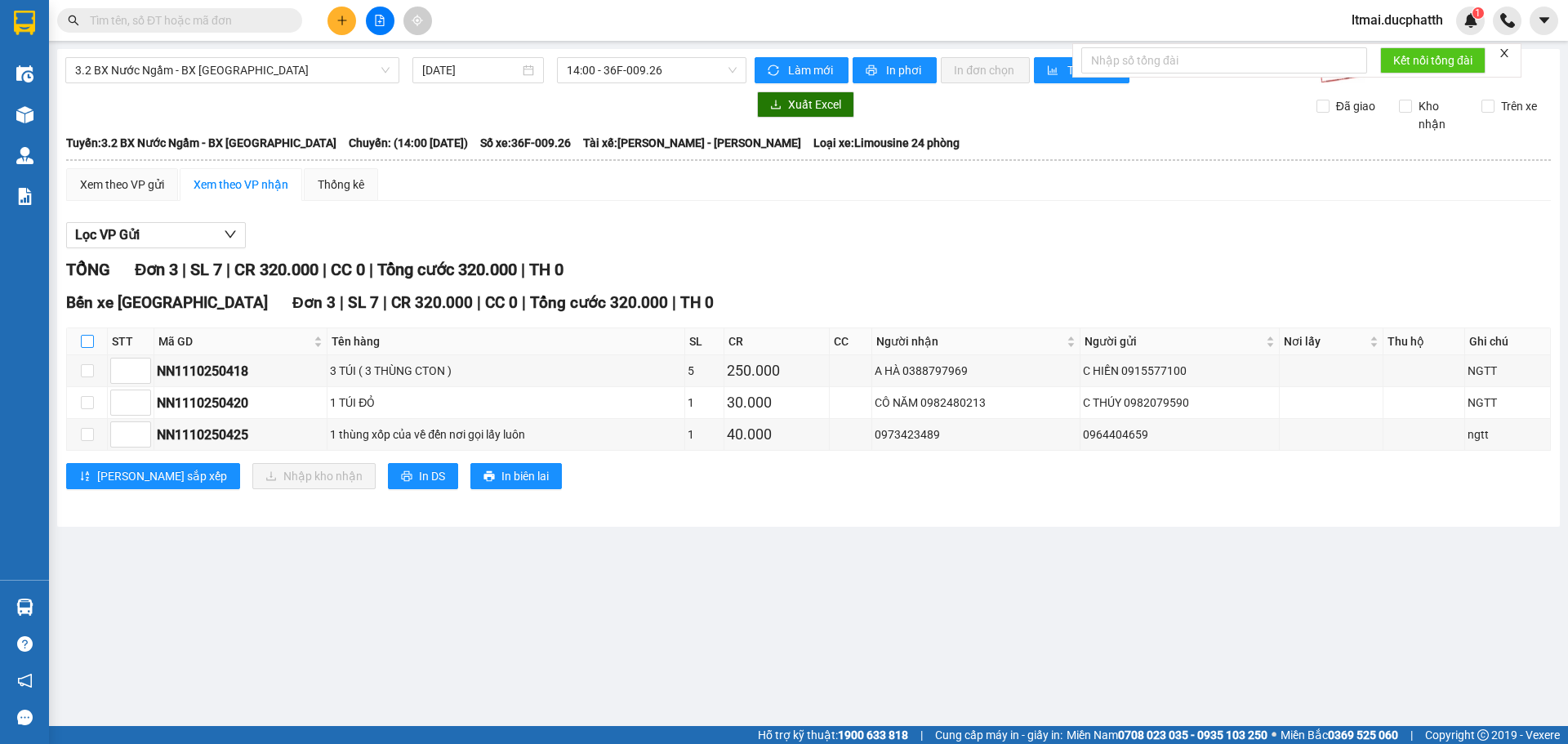
click at [87, 341] on input "checkbox" at bounding box center [88, 342] width 14 height 14
checkbox input "true"
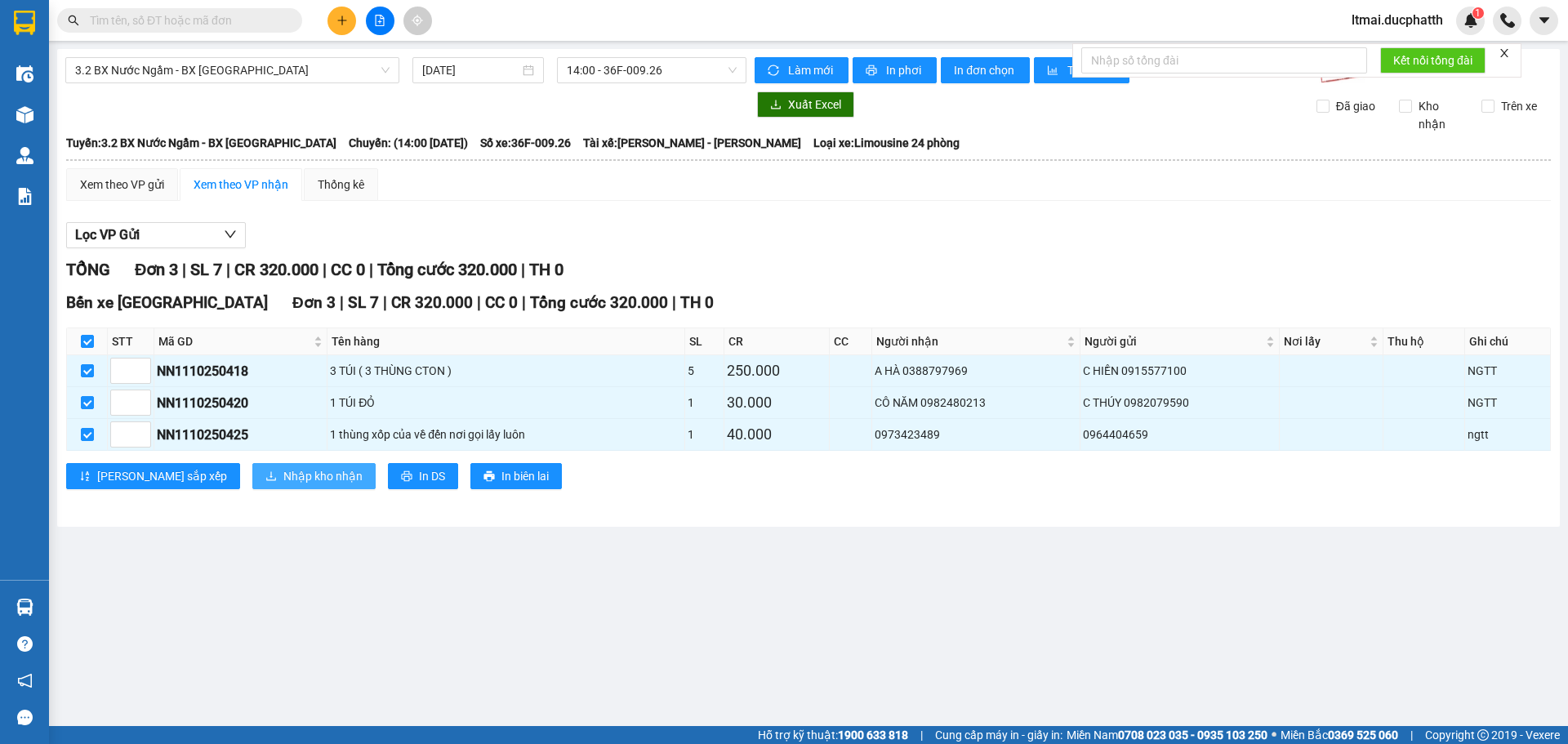
click at [252, 465] on button "Nhập kho nhận" at bounding box center [314, 475] width 124 height 26
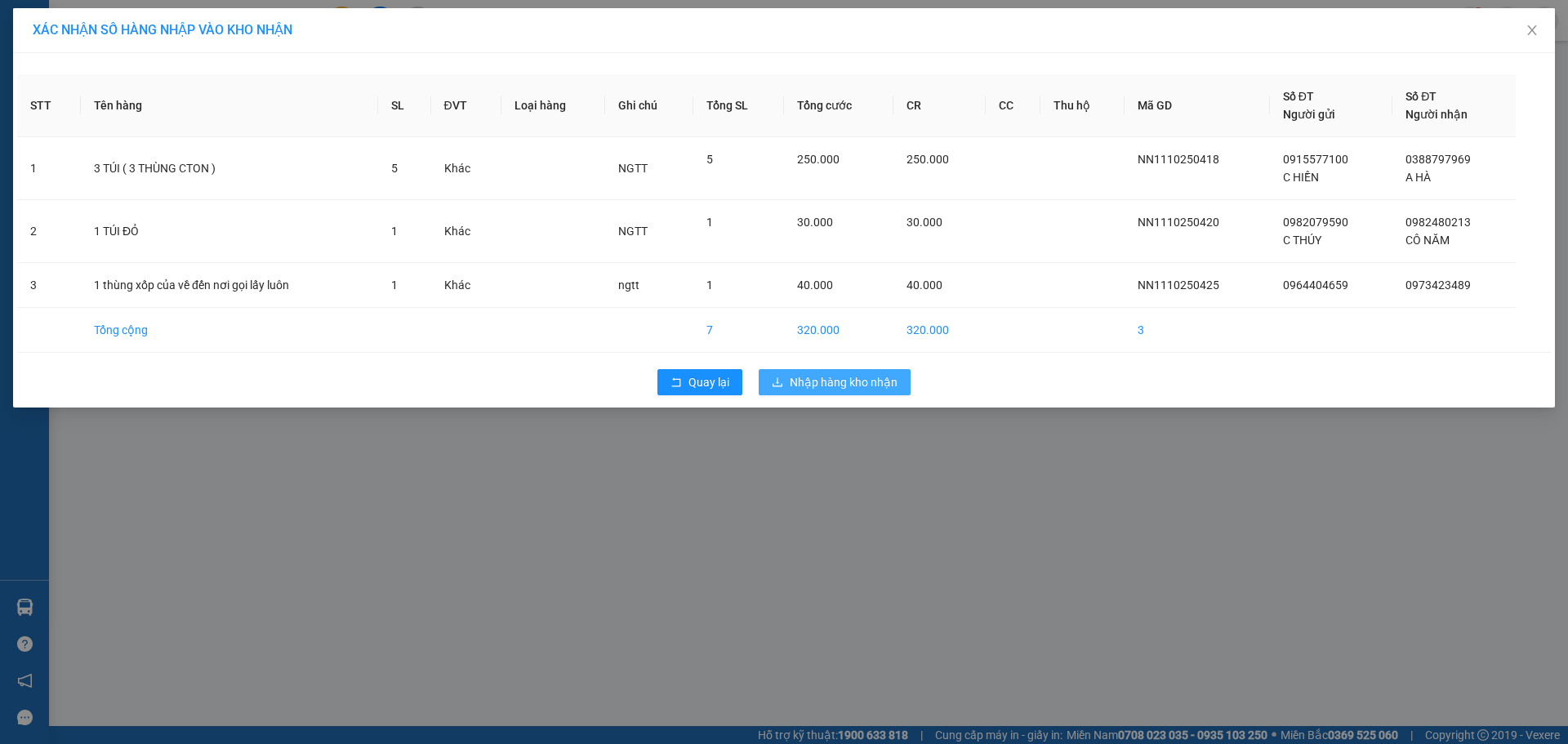
click at [847, 373] on span "Nhập hàng kho nhận" at bounding box center [843, 382] width 108 height 18
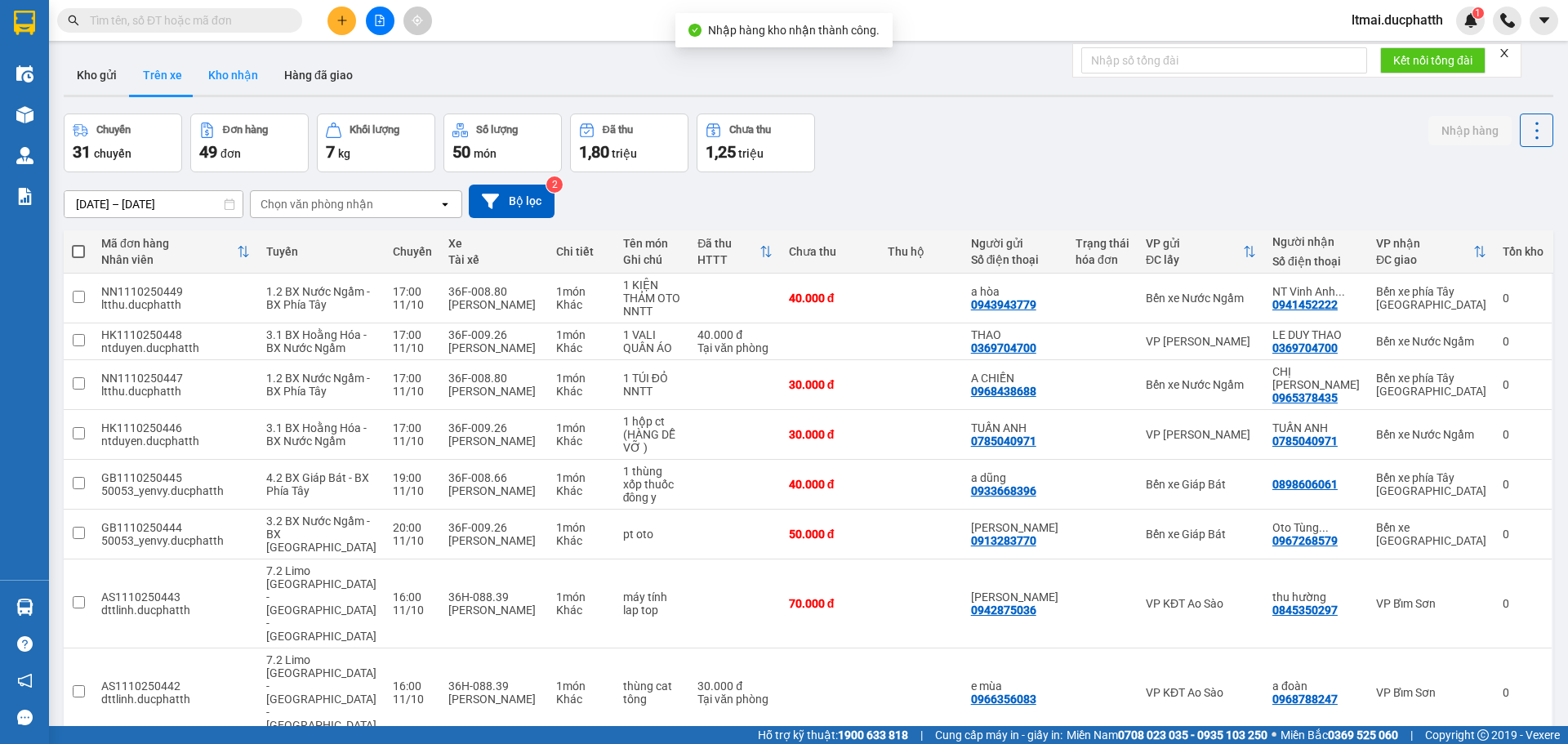
drag, startPoint x: 214, startPoint y: 91, endPoint x: 221, endPoint y: 76, distance: 16.6
click at [214, 90] on button "Kho nhận" at bounding box center [233, 74] width 76 height 40
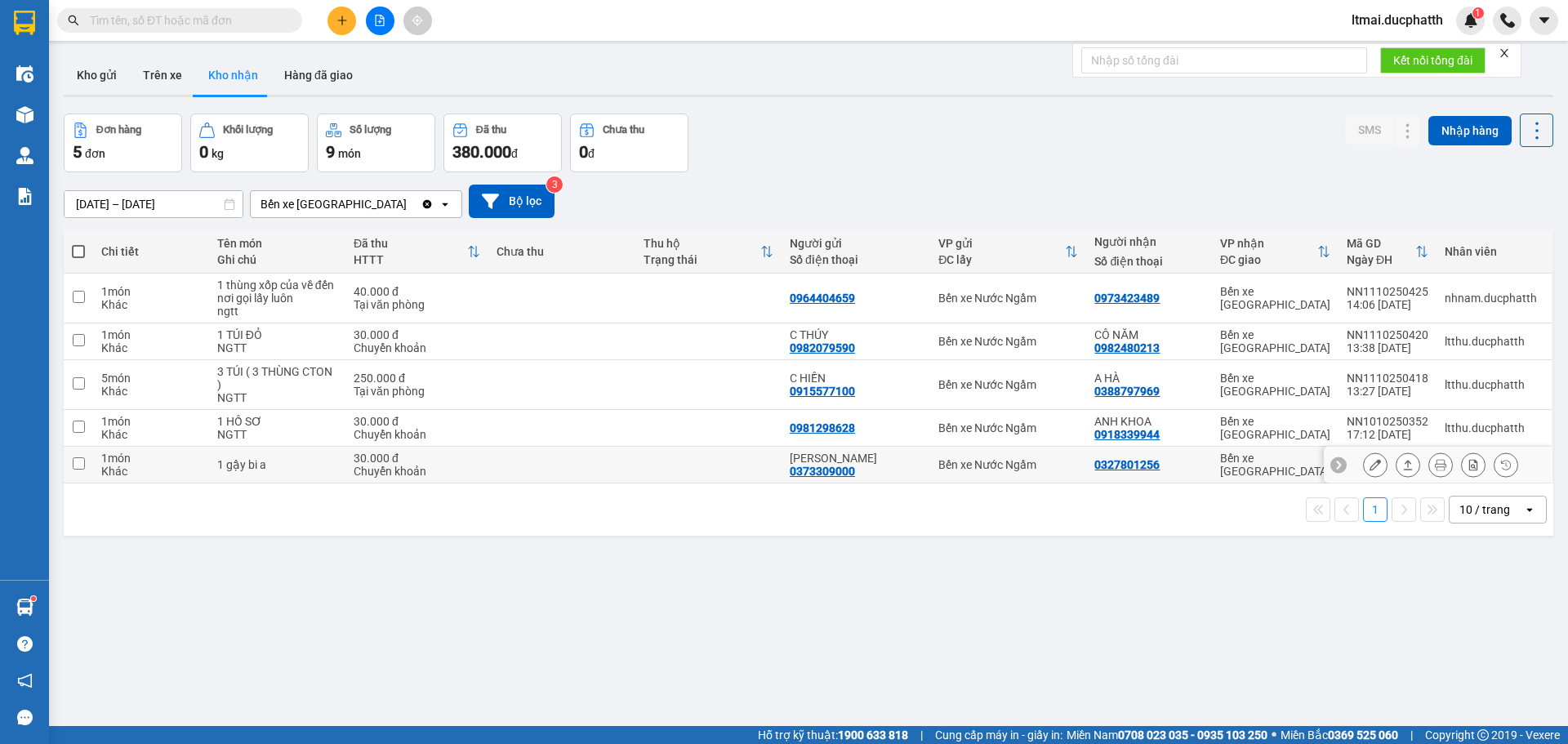
click at [1370, 464] on icon at bounding box center [1376, 465] width 12 height 12
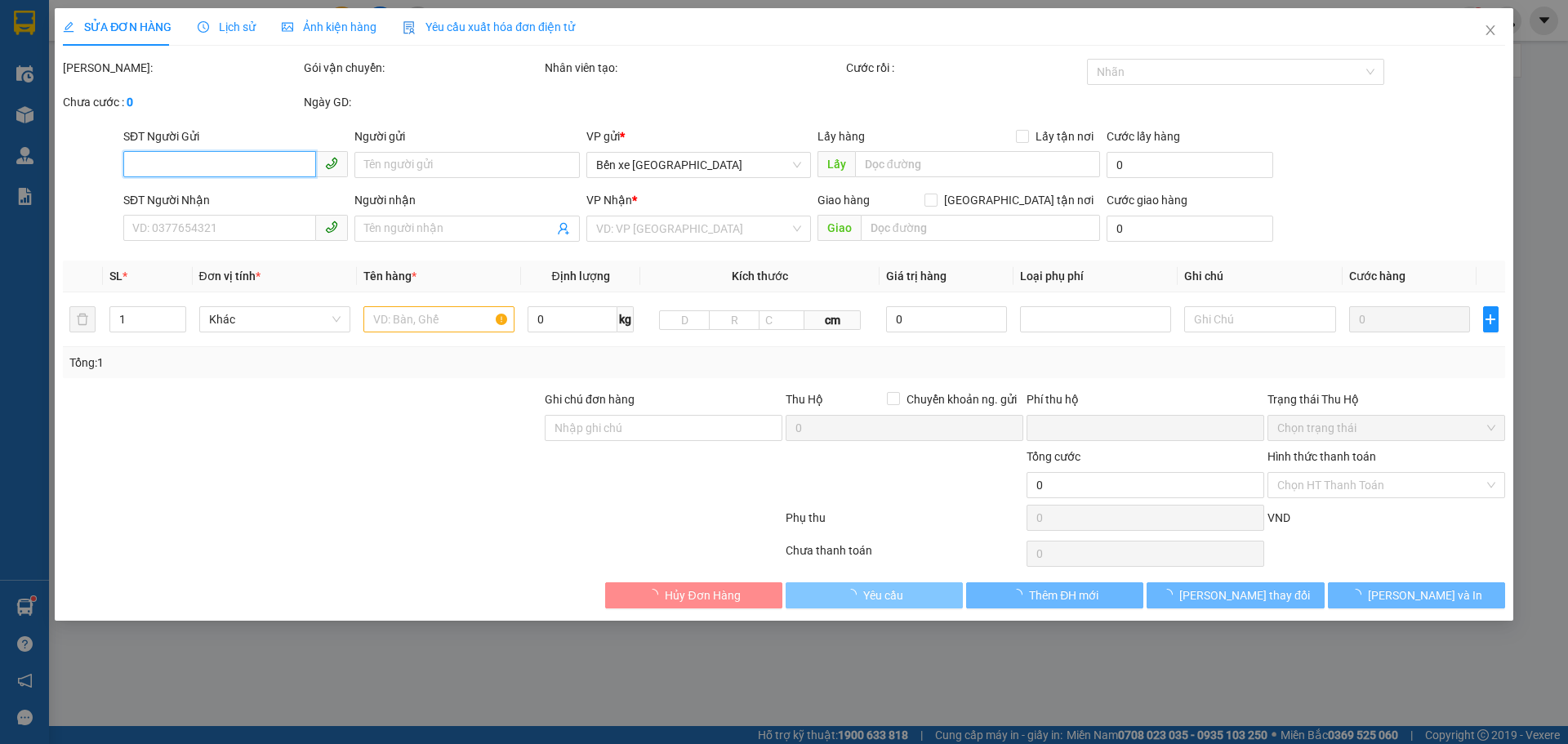
type input "0373309000"
type input "[PERSON_NAME]"
type input "0327801256"
type input "ck [DATE] 5h56 cao ngoc linh shb cty"
type input "0"
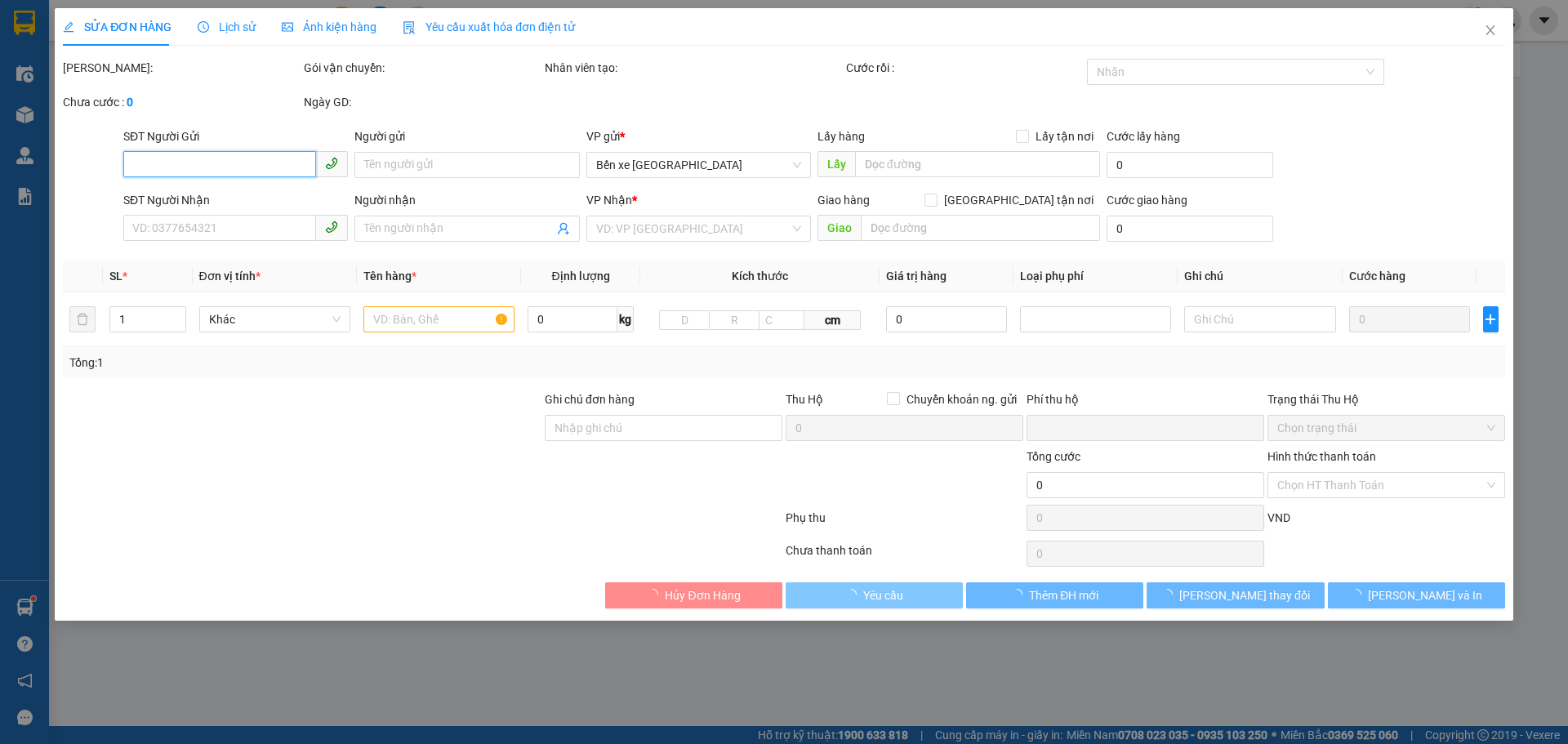
type input "30.000"
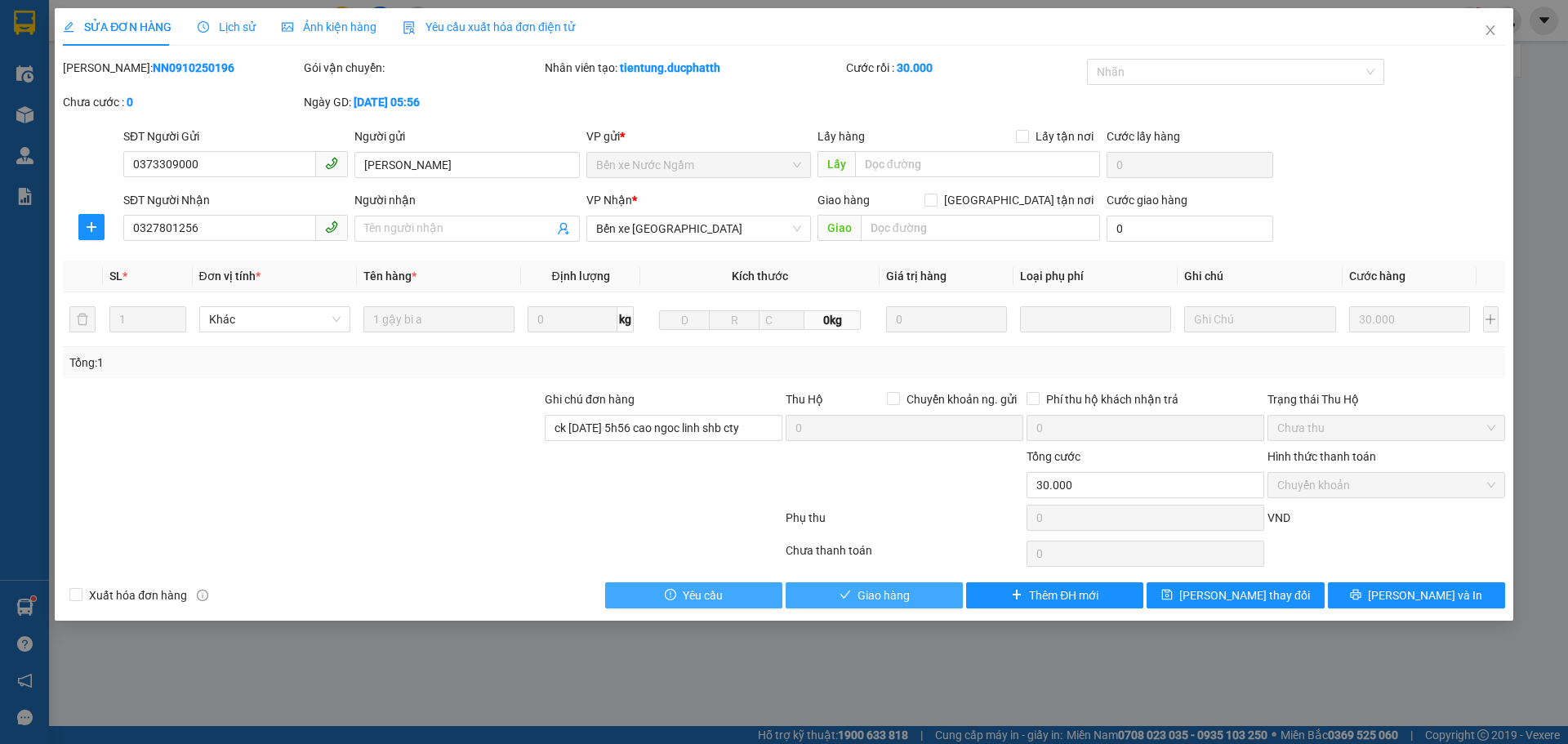
click at [911, 600] on button "Giao hàng" at bounding box center [873, 595] width 177 height 26
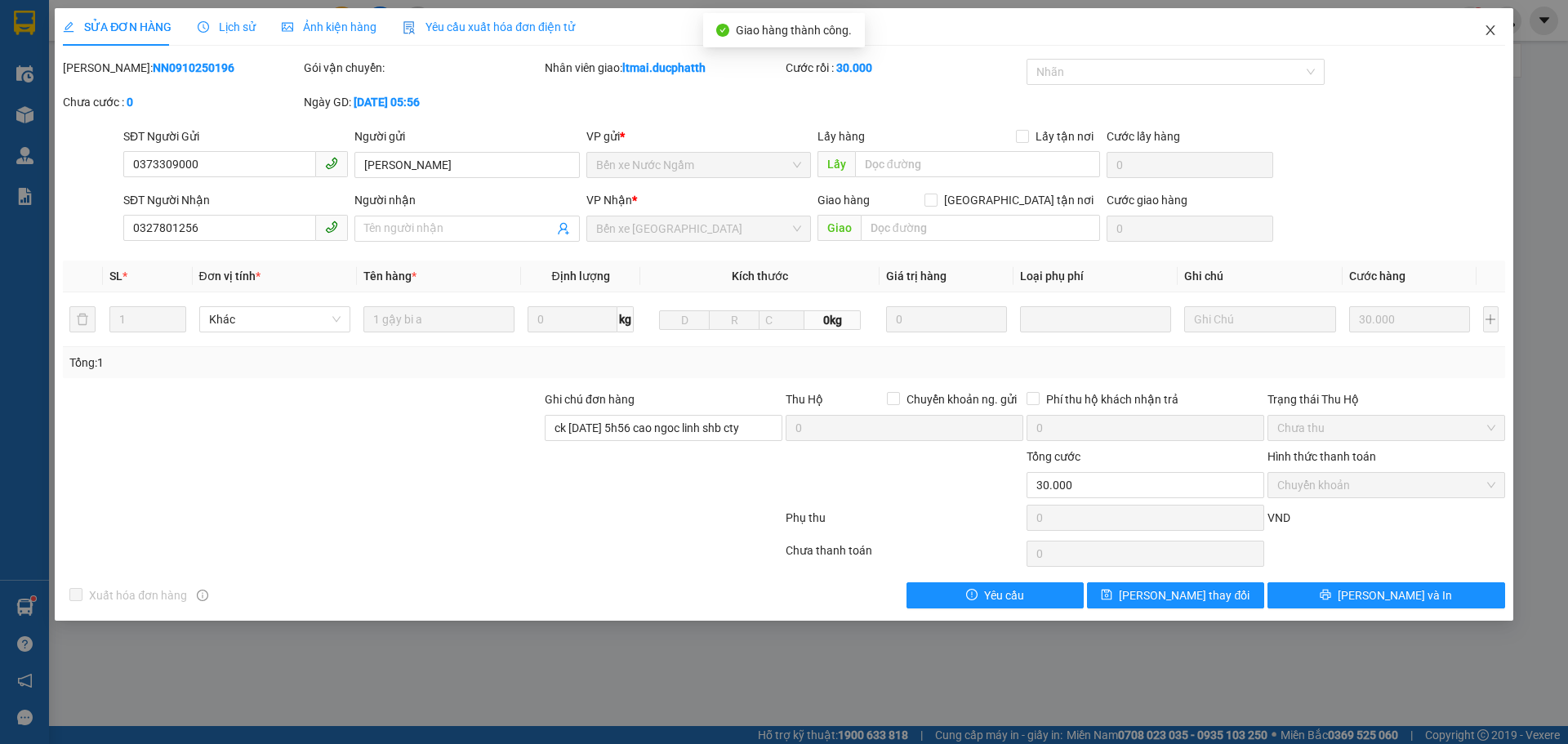
click at [1495, 33] on icon "close" at bounding box center [1491, 31] width 14 height 14
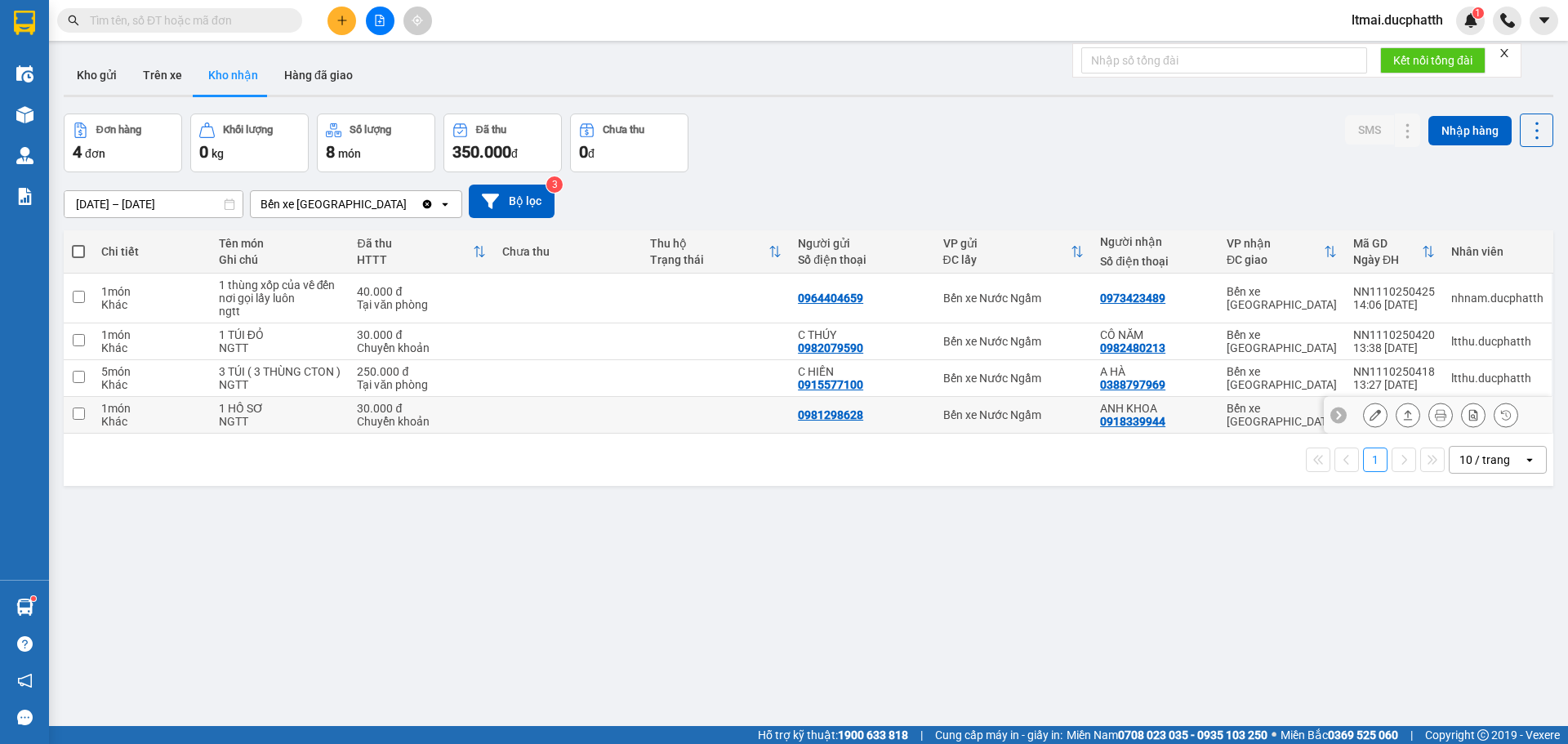
click at [1370, 420] on icon at bounding box center [1376, 415] width 12 height 12
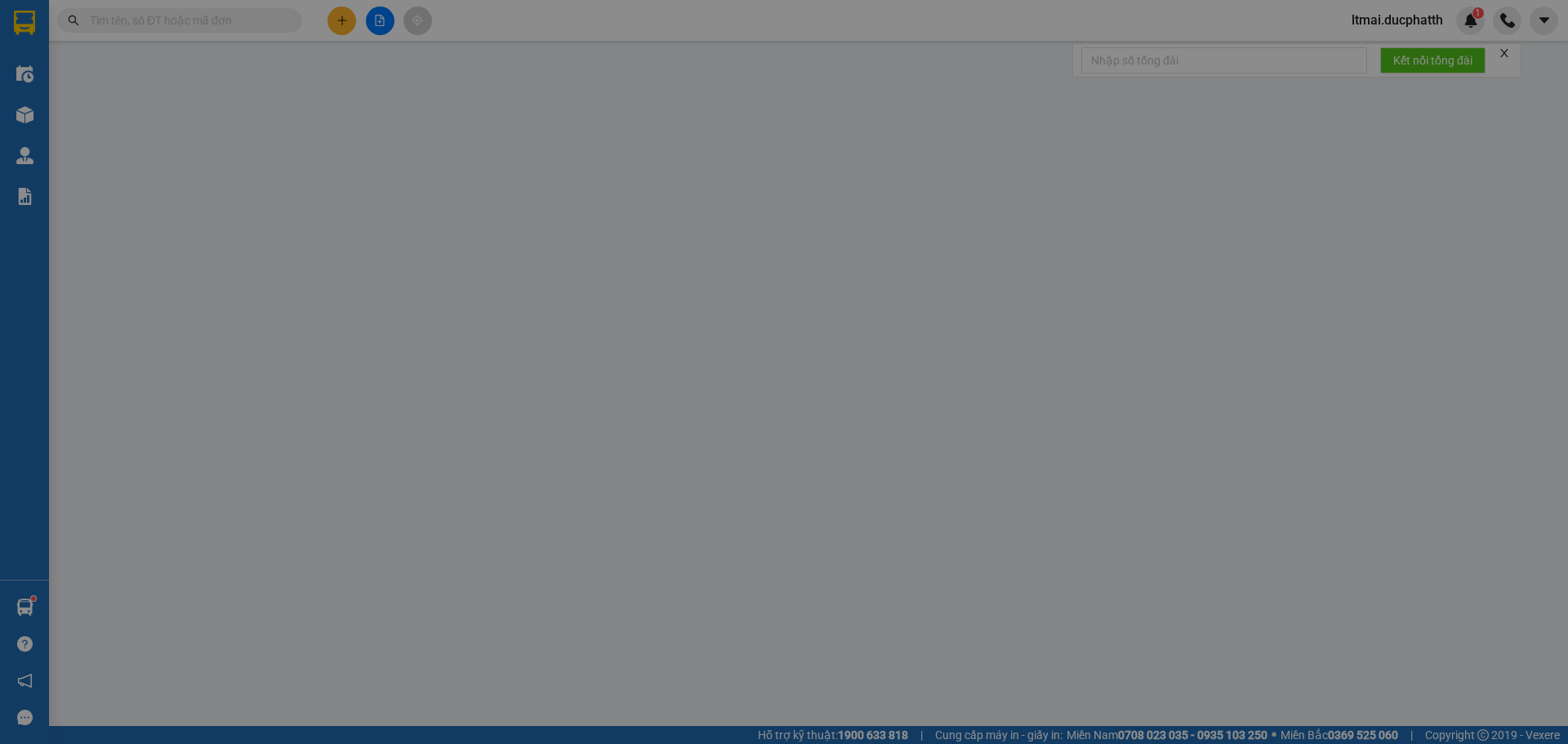
type input "0981298628"
type input "0918339944"
type input "ANH KHOA"
type input "CK 10/10 [PERSON_NAME] 17H12 -khách có việc bận t2 mới ra lấy được"
type input "0"
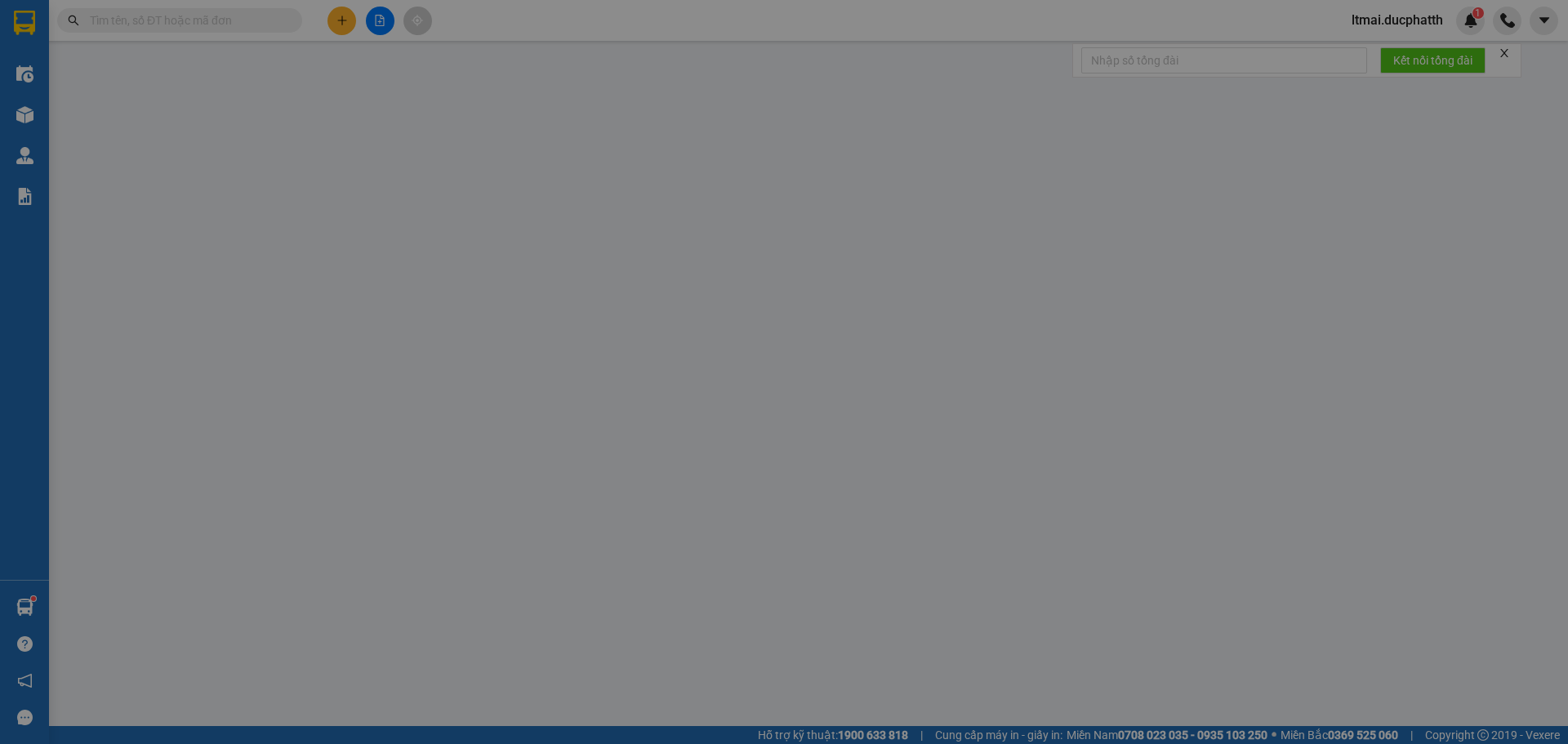
type input "30.000"
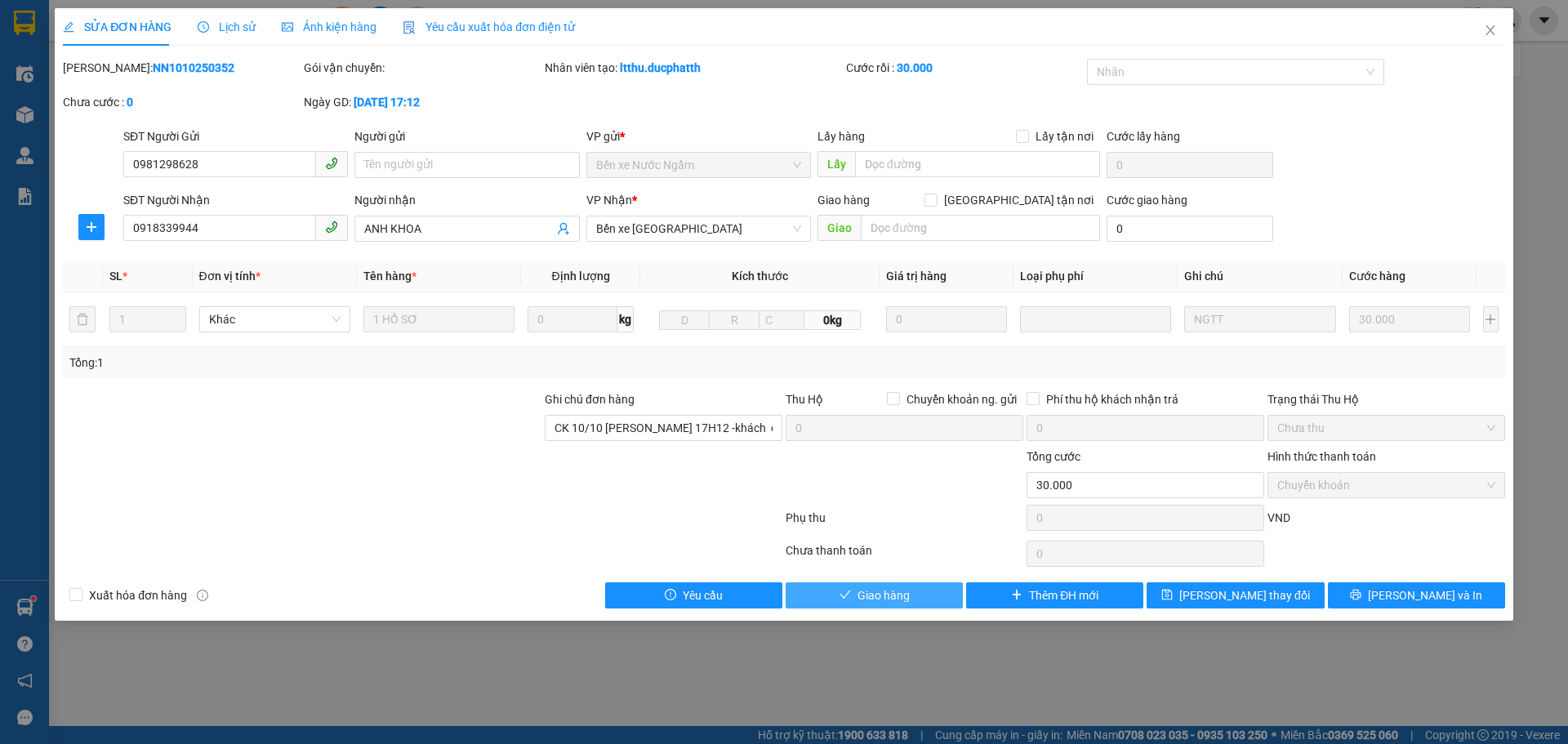
click at [842, 589] on icon "check" at bounding box center [845, 595] width 12 height 12
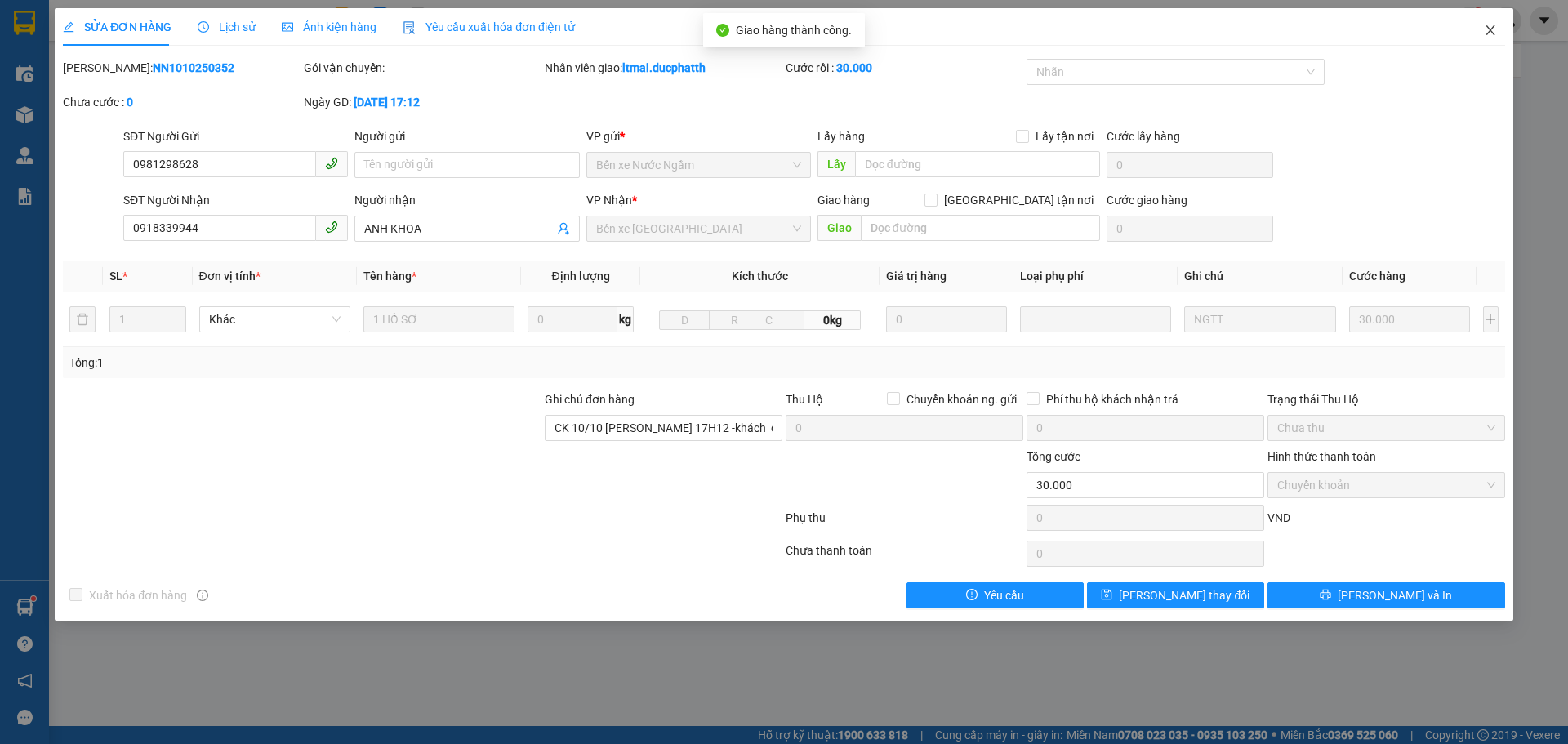
click at [1495, 33] on icon "close" at bounding box center [1491, 31] width 14 height 14
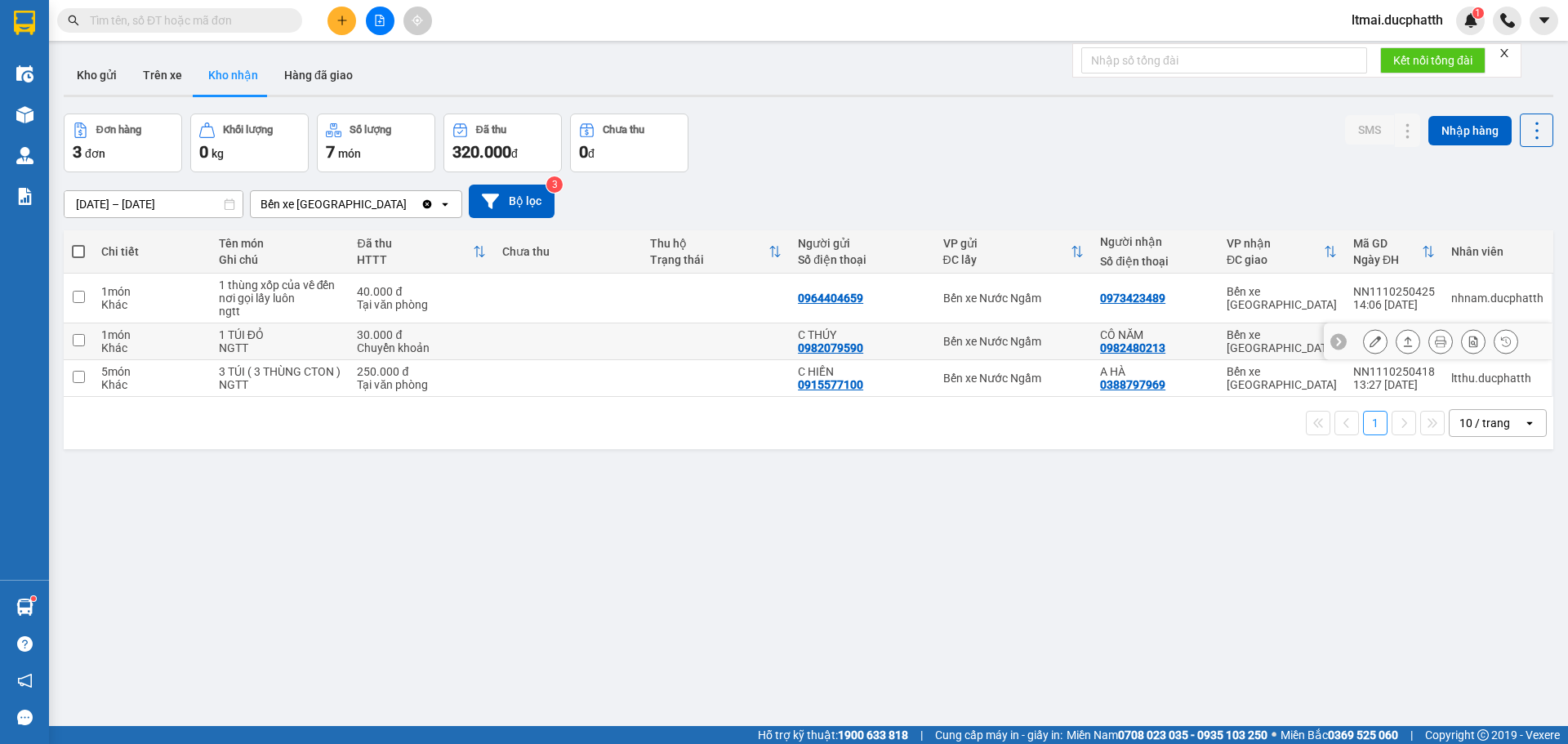
click at [1370, 338] on icon at bounding box center [1376, 341] width 12 height 12
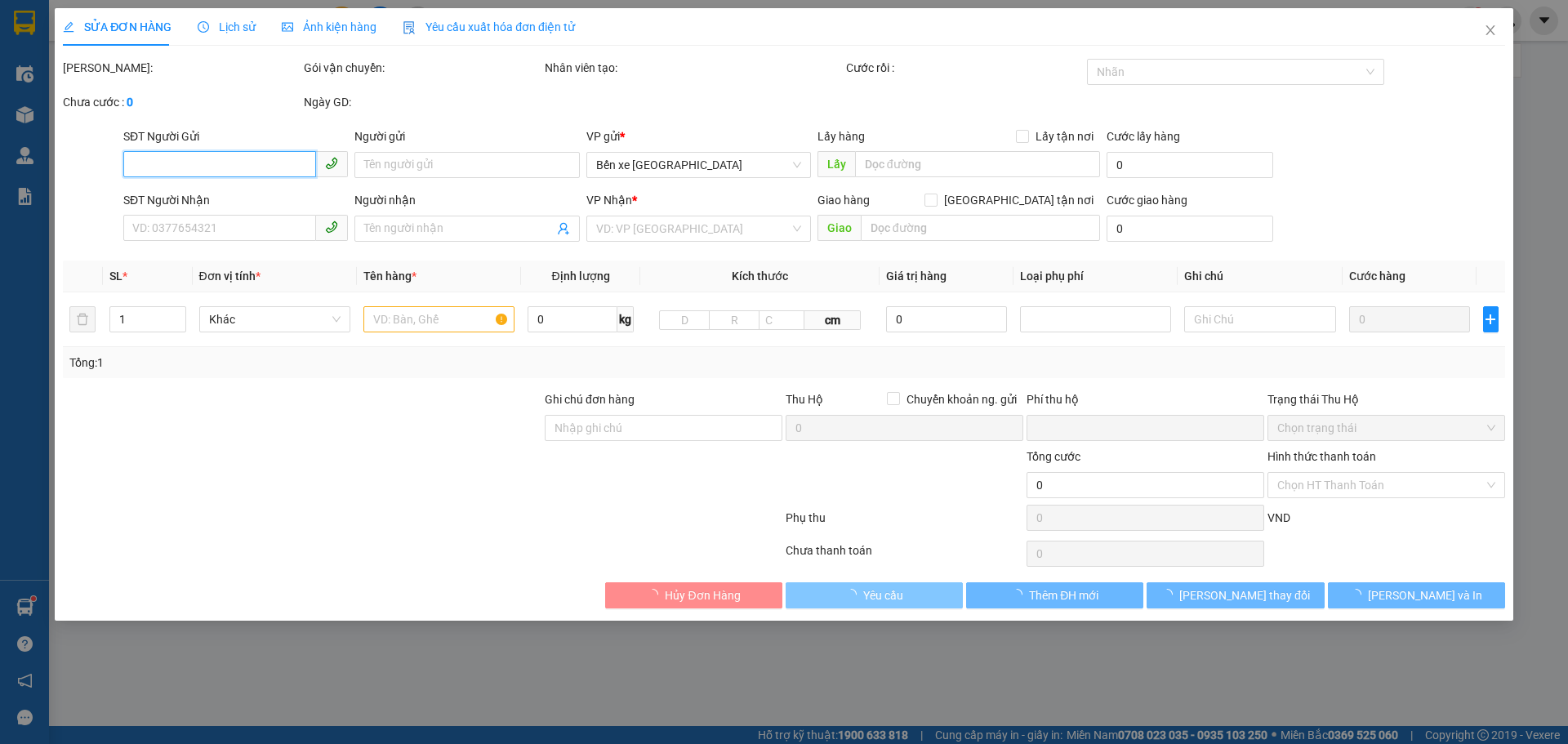
type input "0982079590"
type input "C THÚY"
type input "0982480213"
type input "CÔ NĂM"
type input "CK 11/10 LE PHUONG THUY 13H25"
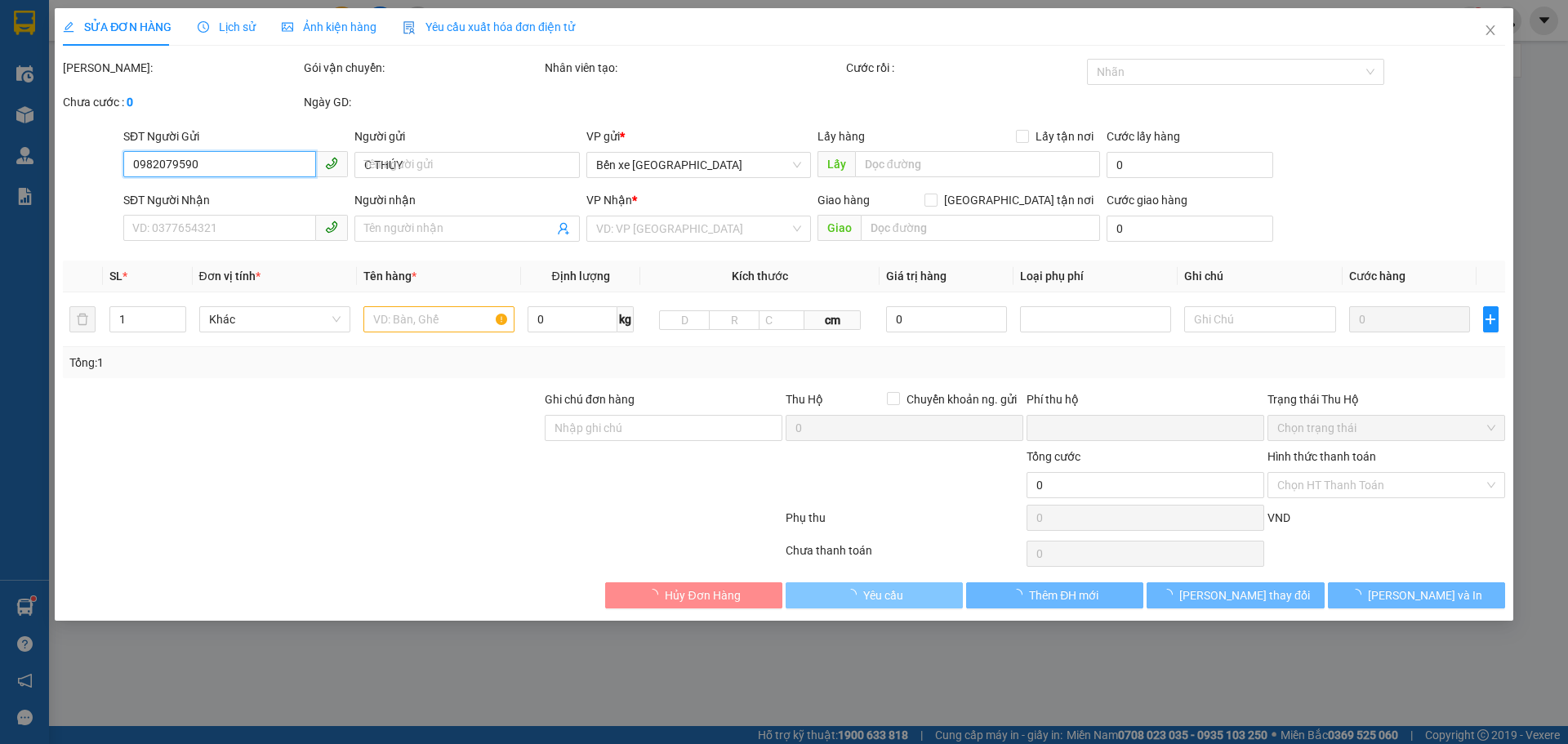
type input "0"
type input "30.000"
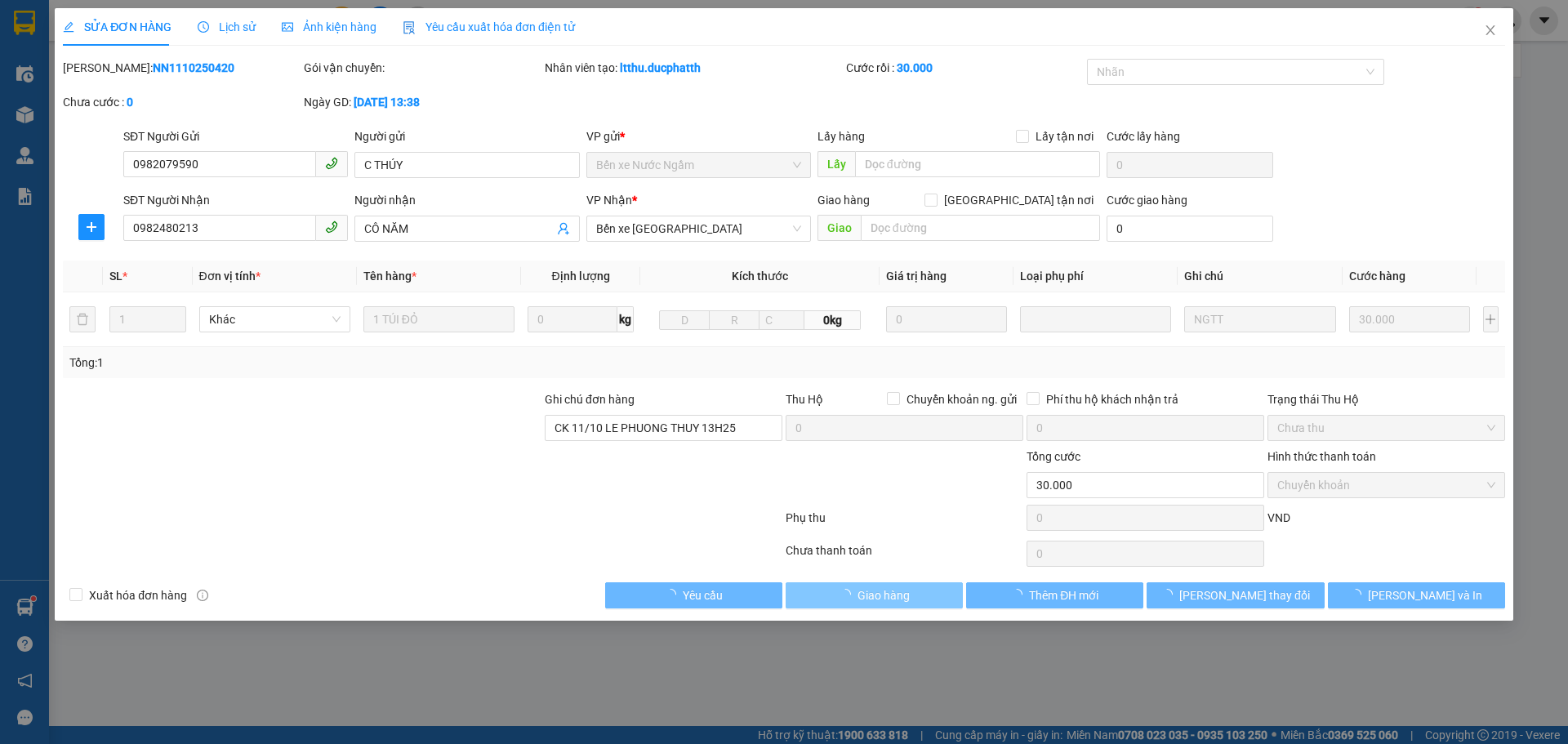
click at [907, 597] on span "Giao hàng" at bounding box center [884, 595] width 52 height 18
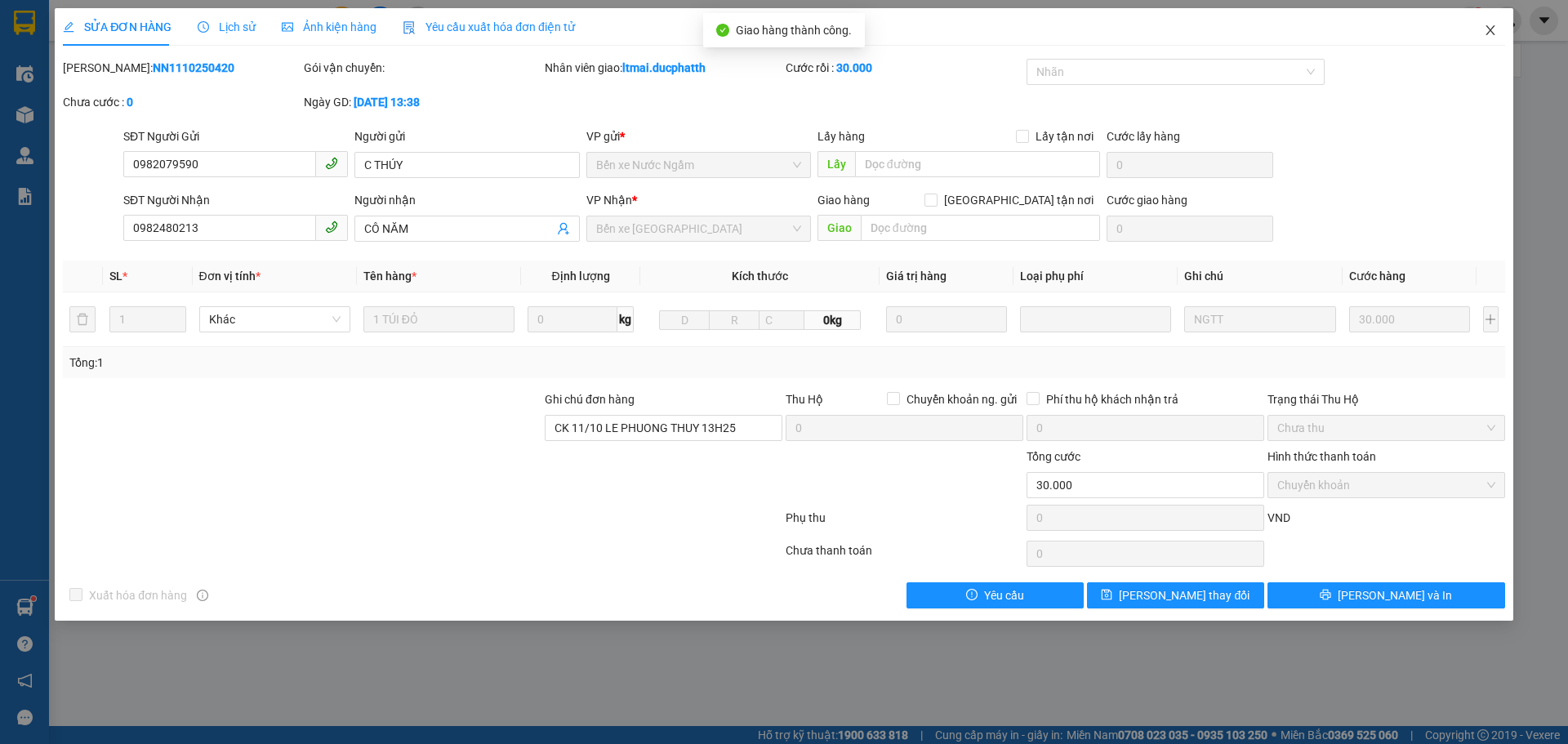
click at [1495, 29] on icon "close" at bounding box center [1491, 31] width 14 height 14
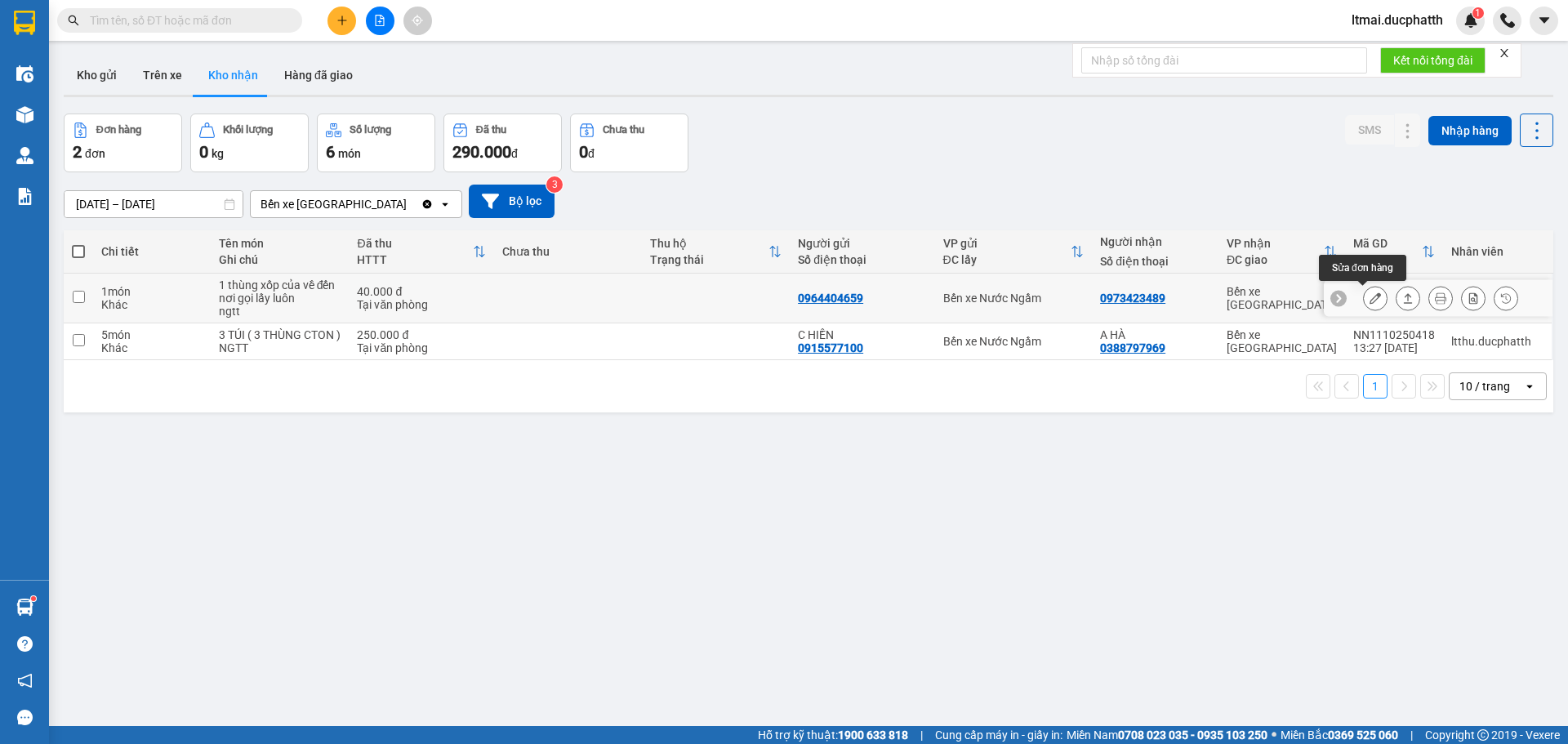
click at [1370, 297] on icon at bounding box center [1376, 299] width 12 height 12
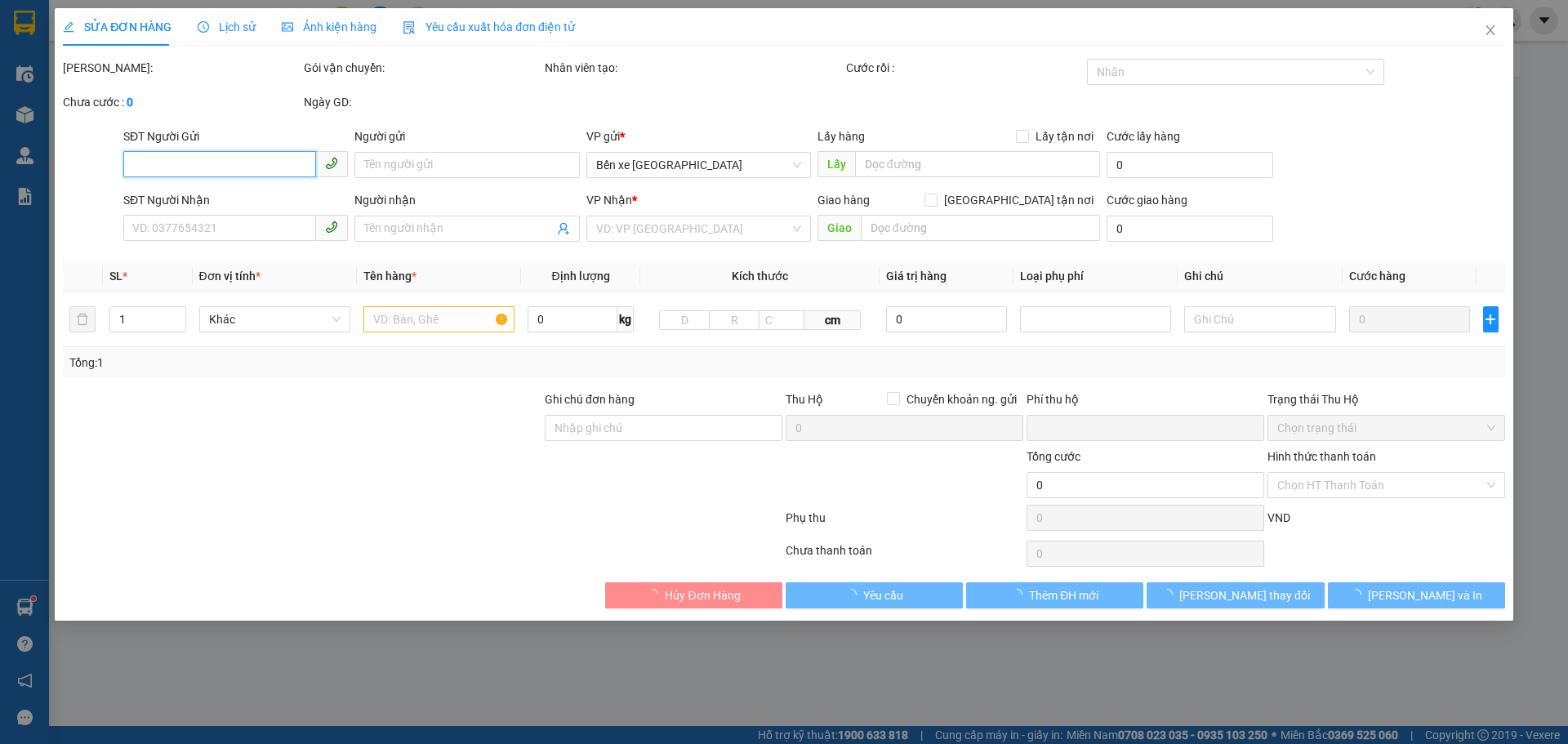
type input "0964404659"
type input "0973423489"
type input "0"
type input "40.000"
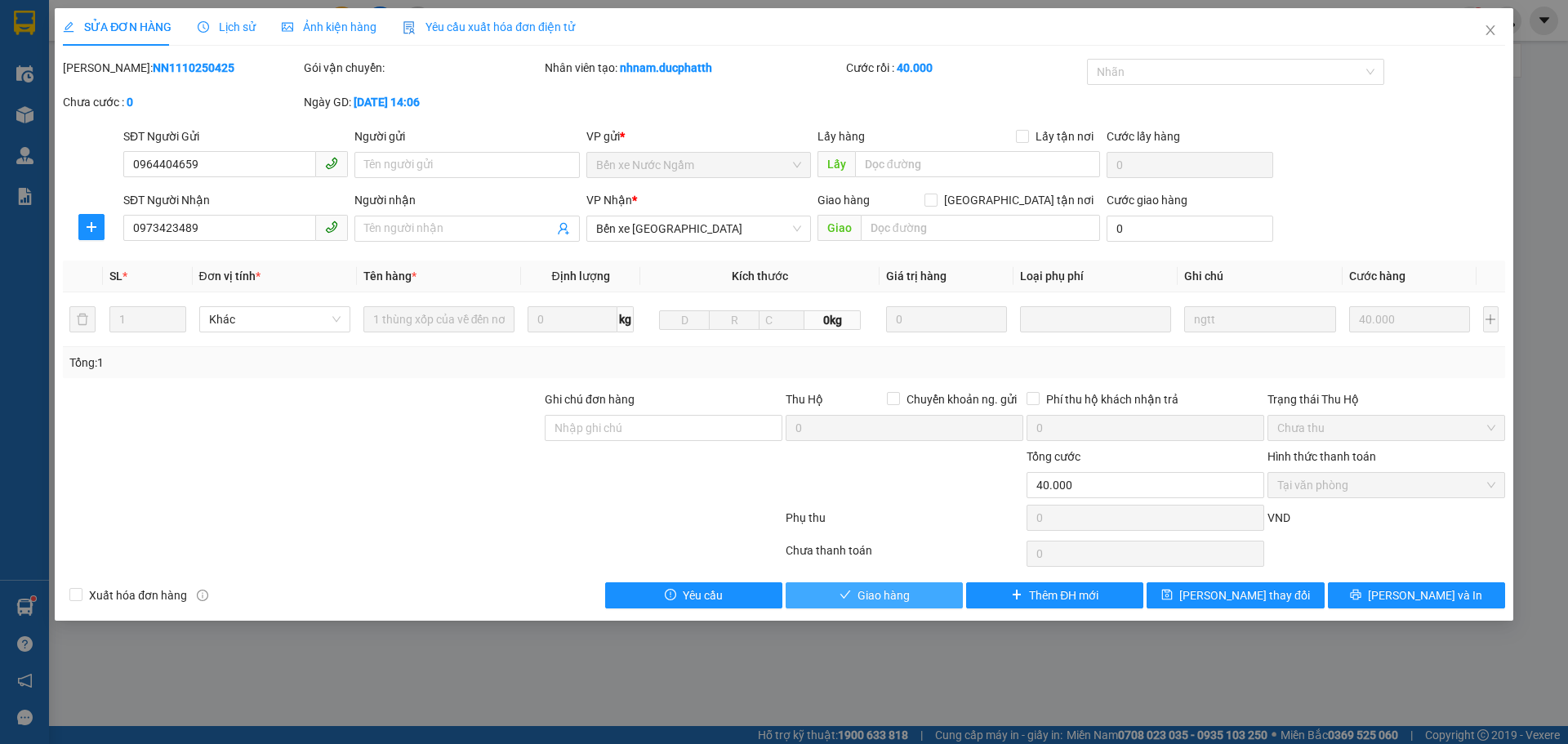
click at [879, 603] on span "Giao hàng" at bounding box center [884, 595] width 52 height 18
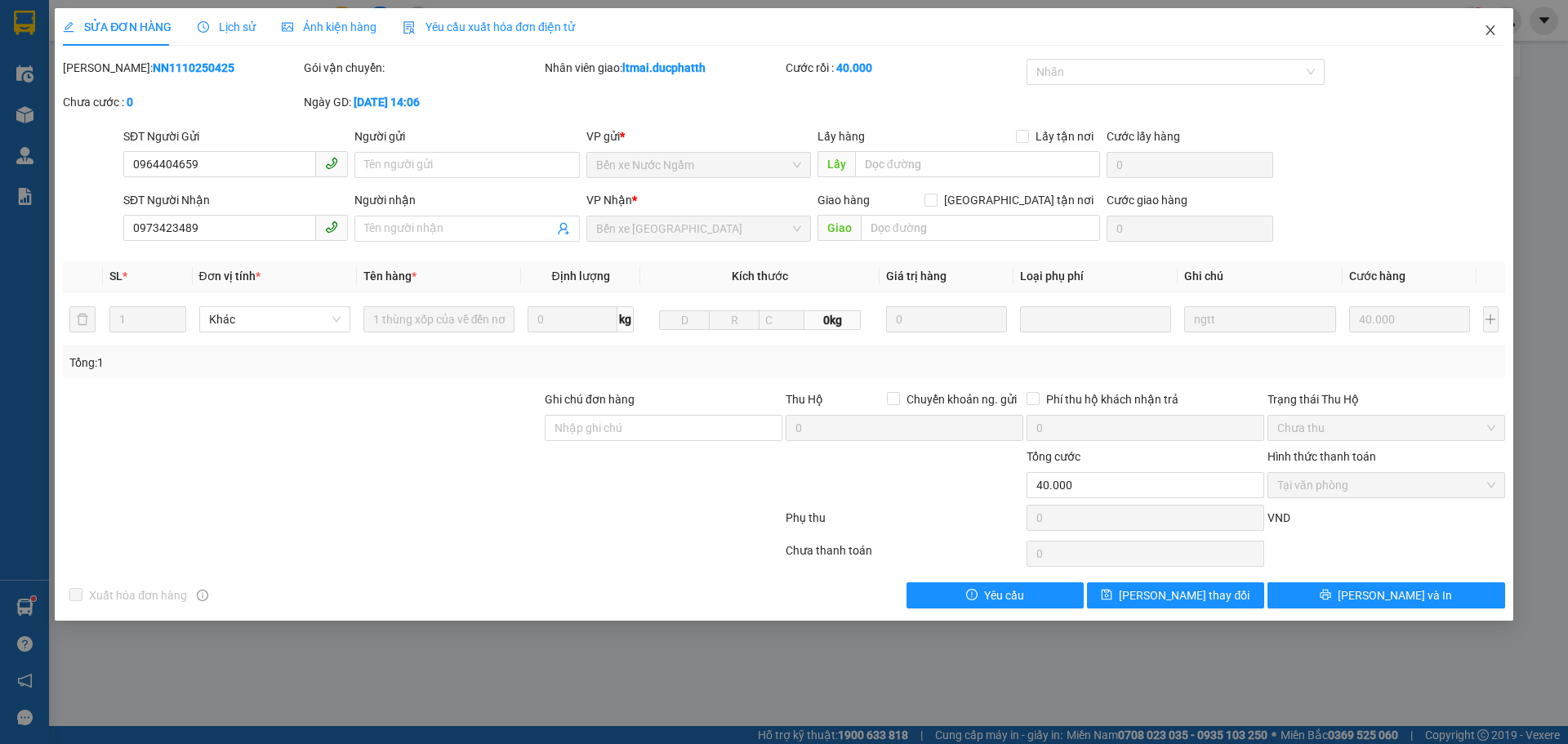
click at [1480, 28] on span "Close" at bounding box center [1490, 30] width 45 height 45
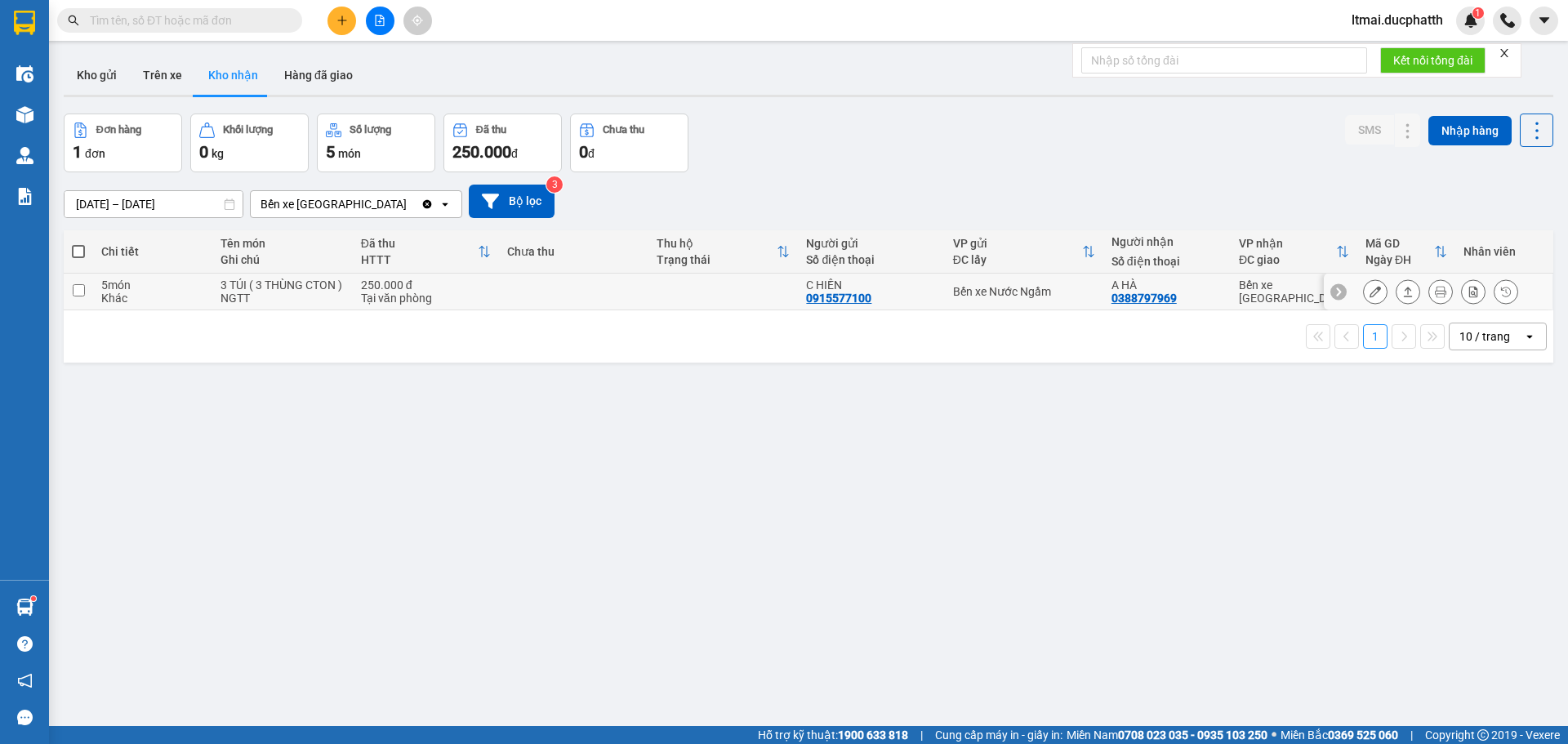
click at [1370, 288] on icon at bounding box center [1376, 292] width 12 height 12
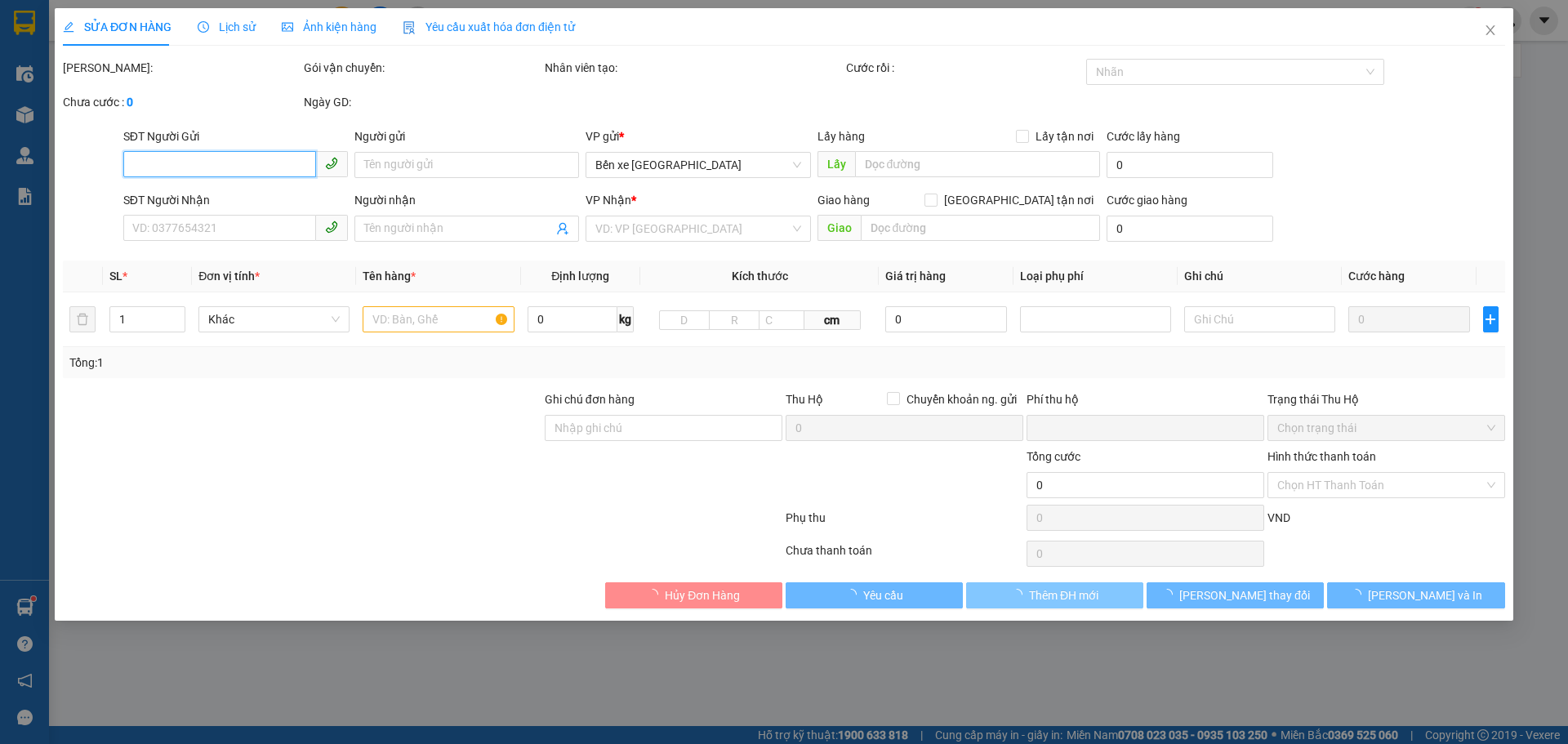
type input "0915577100"
type input "C HIỀN"
type input "0388797969"
type input "A HÀ"
type input "TM .... ( 2 TÚI .3 THÙNG CT )"
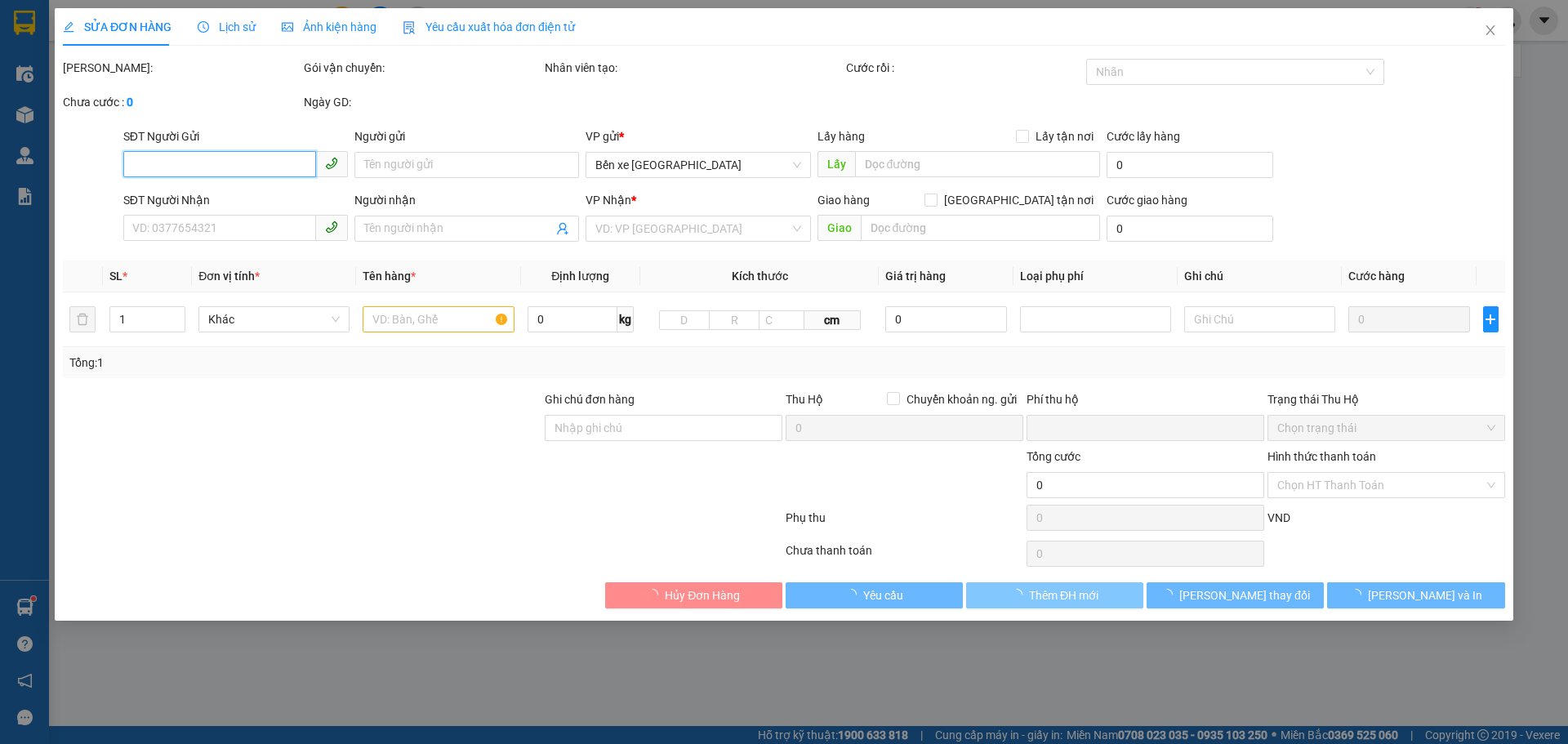
type input "0"
type input "250.000"
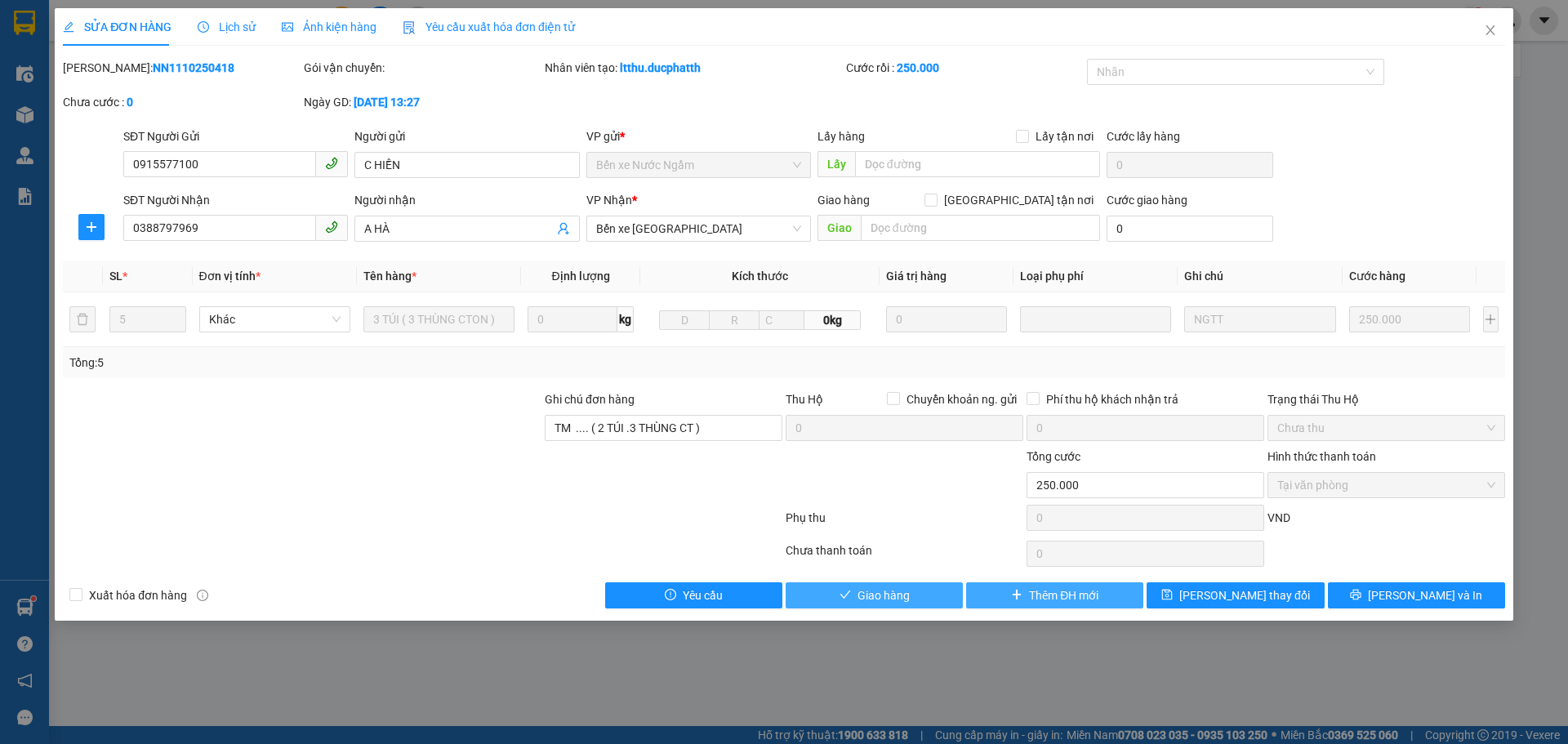
click at [883, 599] on span "Giao hàng" at bounding box center [884, 595] width 52 height 18
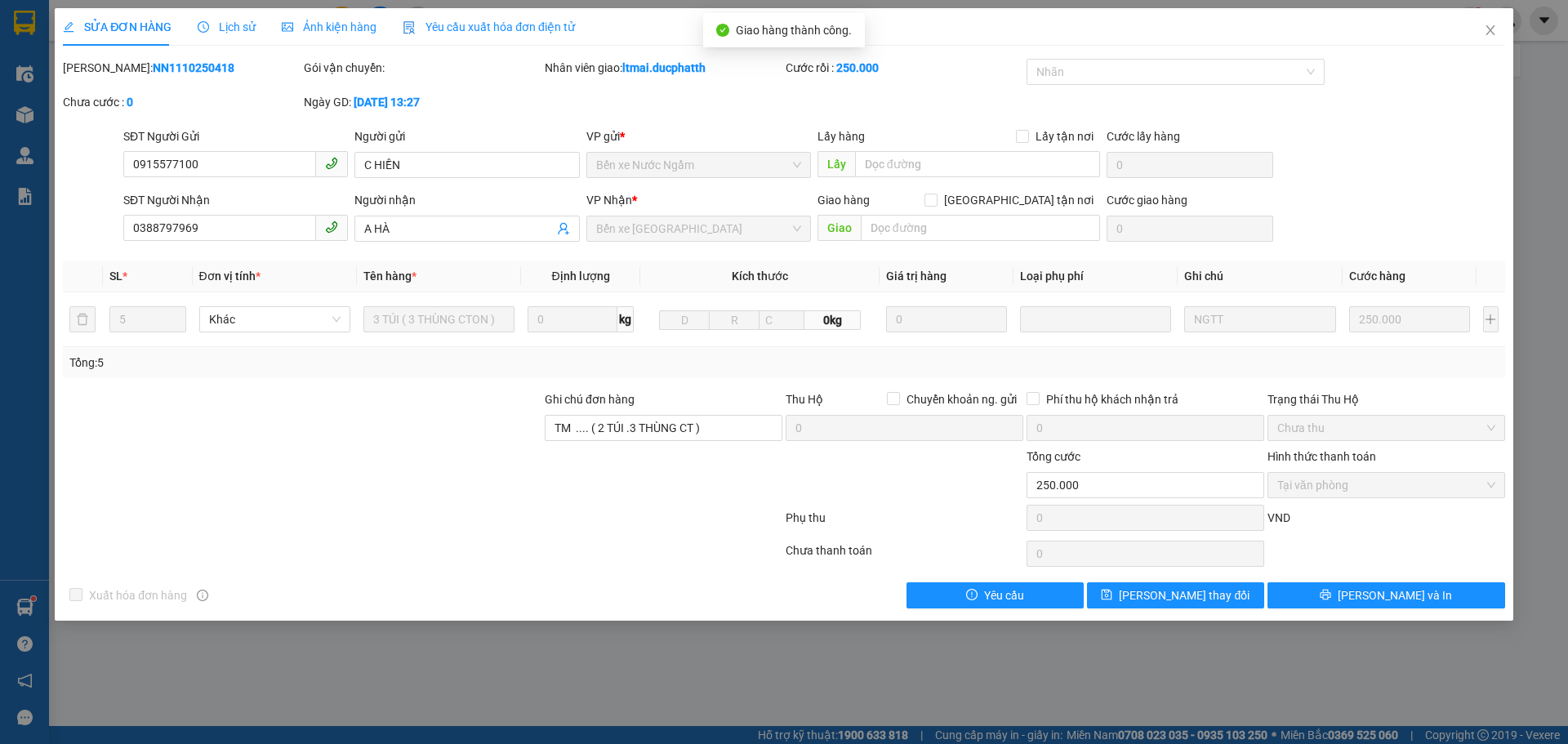
click at [928, 638] on div "SỬA ĐƠN HÀNG Lịch sử Ảnh kiện hàng Yêu cầu xuất hóa đơn điện tử Total Paid Fee …" at bounding box center [784, 372] width 1568 height 744
